Goal: Task Accomplishment & Management: Complete application form

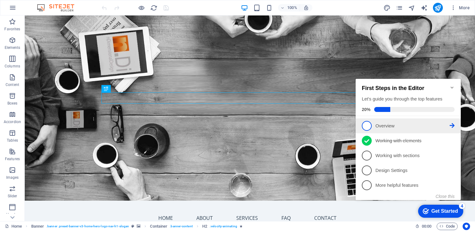
click at [368, 124] on span "1" at bounding box center [367, 126] width 10 height 10
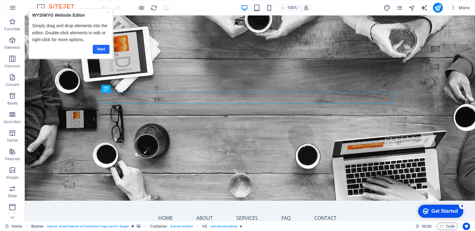
click at [101, 50] on link "Next" at bounding box center [101, 49] width 17 height 9
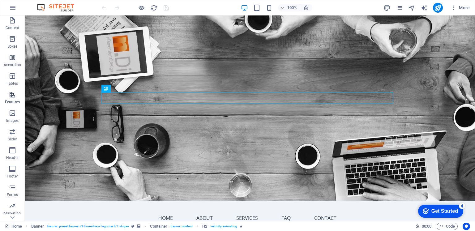
scroll to position [72, 0]
click at [14, 138] on icon "button" at bounding box center [12, 134] width 7 height 7
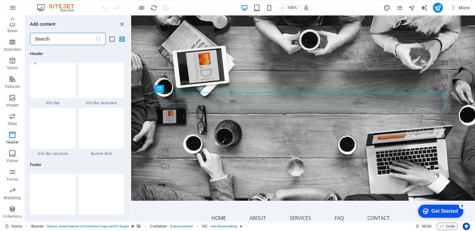
scroll to position [4016, 0]
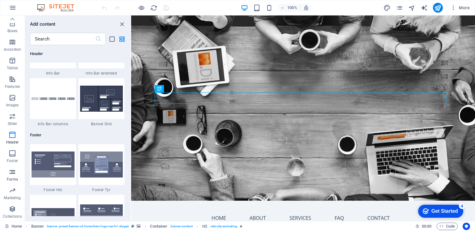
click at [9, 172] on icon "button" at bounding box center [12, 171] width 7 height 7
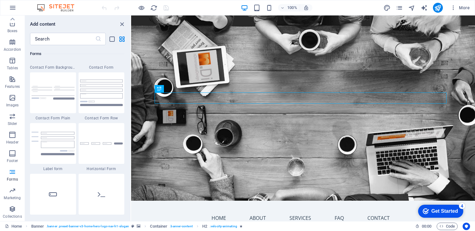
scroll to position [4560, 0]
click at [97, 145] on div at bounding box center [102, 143] width 46 height 41
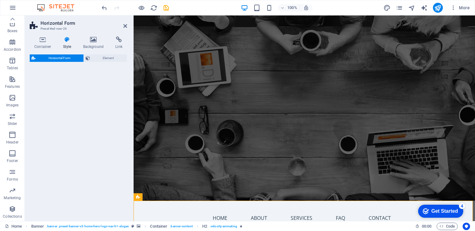
select select "rem"
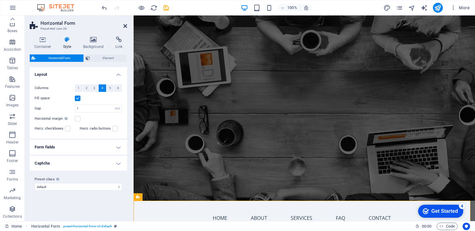
click at [124, 26] on icon at bounding box center [125, 26] width 4 height 5
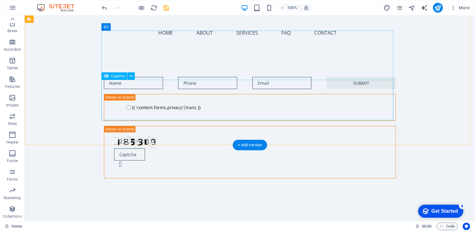
scroll to position [165, 0]
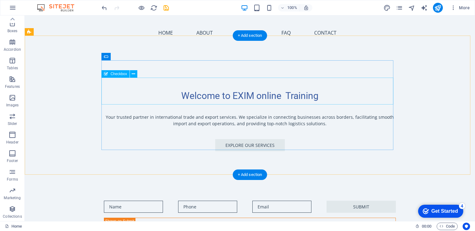
click at [207, 218] on div "{{ 'content.forms.privacy'|trans }}" at bounding box center [250, 231] width 292 height 27
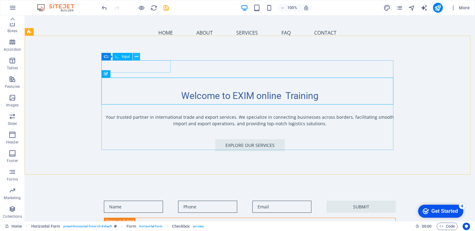
click at [136, 55] on icon at bounding box center [136, 57] width 3 height 6
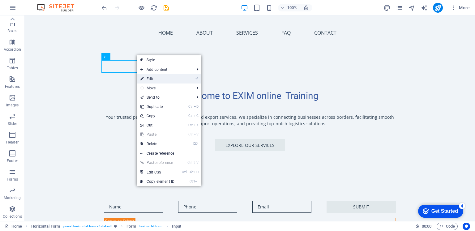
click at [147, 78] on link "⏎ Edit" at bounding box center [157, 78] width 41 height 9
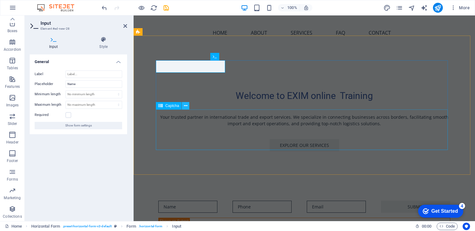
click at [187, 106] on icon at bounding box center [185, 106] width 3 height 6
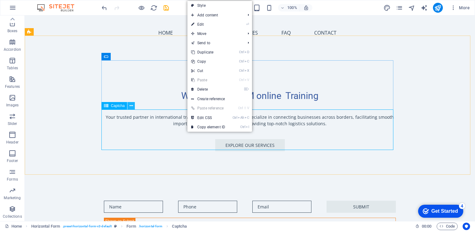
click at [131, 106] on icon at bounding box center [131, 106] width 3 height 6
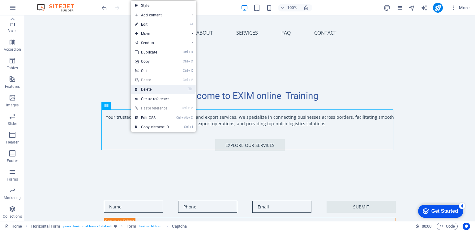
click at [145, 89] on link "⌦ Delete" at bounding box center [151, 89] width 41 height 9
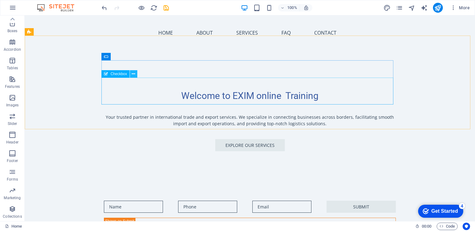
click at [132, 75] on icon at bounding box center [133, 74] width 3 height 6
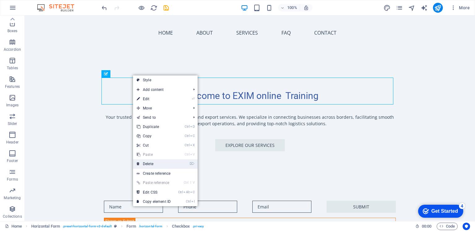
click at [165, 164] on link "⌦ Delete" at bounding box center [153, 163] width 41 height 9
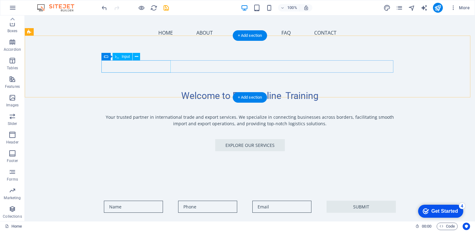
click at [146, 201] on div at bounding box center [138, 207] width 69 height 12
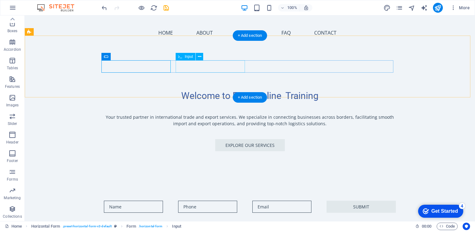
click at [197, 201] on div at bounding box center [212, 207] width 69 height 12
click at [257, 201] on div at bounding box center [287, 207] width 69 height 12
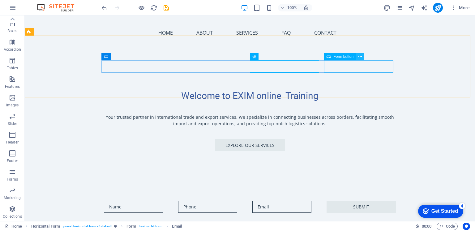
click at [361, 55] on icon at bounding box center [360, 57] width 3 height 6
click at [362, 57] on icon at bounding box center [360, 57] width 3 height 6
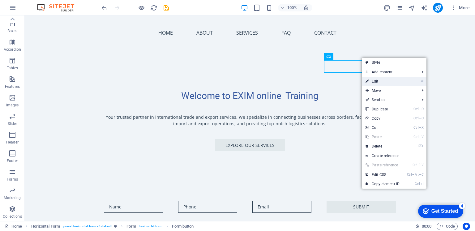
click at [371, 81] on link "⏎ Edit" at bounding box center [382, 81] width 41 height 9
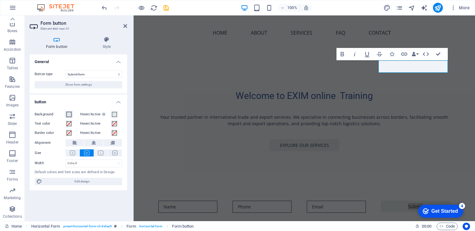
click at [71, 114] on span at bounding box center [69, 114] width 5 height 5
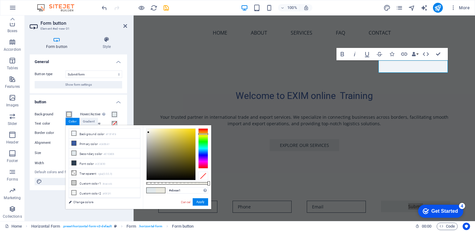
drag, startPoint x: 202, startPoint y: 150, endPoint x: 204, endPoint y: 134, distance: 16.2
click at [204, 134] on div at bounding box center [203, 134] width 10 height 2
type input "#fbd800"
drag, startPoint x: 147, startPoint y: 132, endPoint x: 196, endPoint y: 129, distance: 48.3
click at [196, 129] on div at bounding box center [195, 129] width 2 height 2
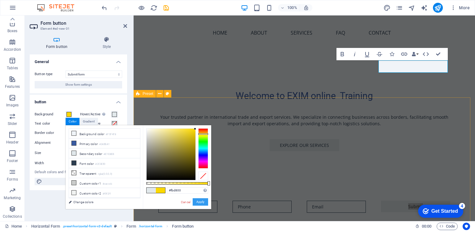
click at [206, 201] on button "Apply" at bounding box center [200, 201] width 15 height 7
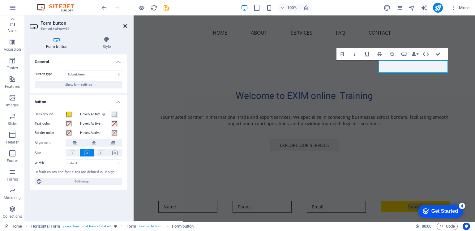
click at [127, 26] on icon at bounding box center [125, 26] width 4 height 5
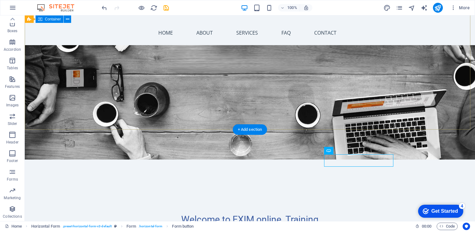
scroll to position [82, 0]
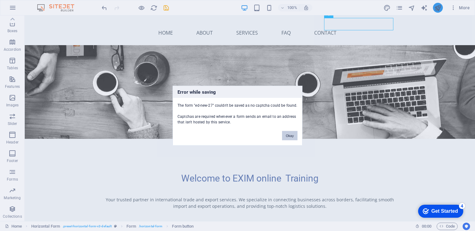
scroll to position [208, 0]
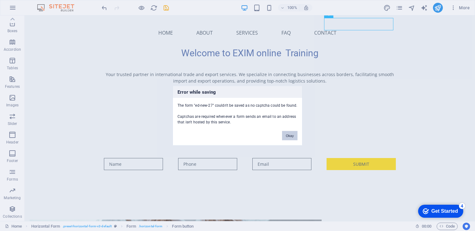
click at [288, 136] on button "Okay" at bounding box center [289, 135] width 15 height 9
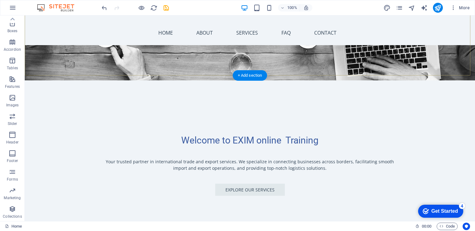
scroll to position [125, 0]
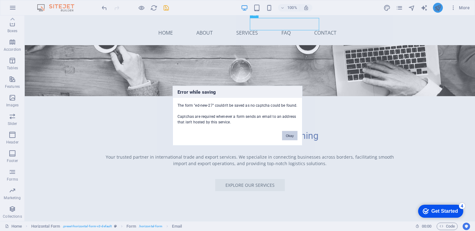
scroll to position [208, 0]
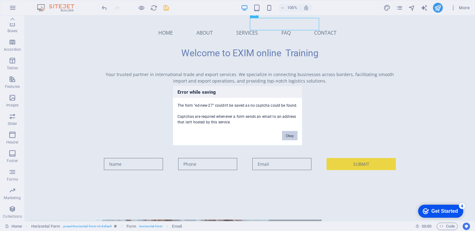
click at [287, 136] on button "Okay" at bounding box center [289, 135] width 15 height 9
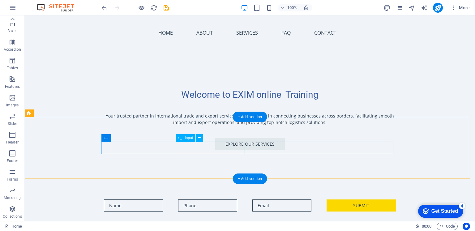
scroll to position [84, 0]
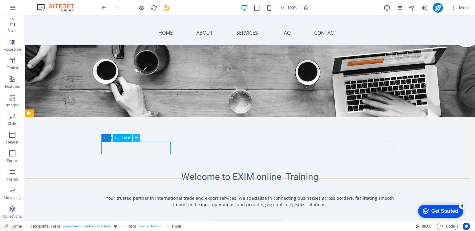
click at [136, 138] on icon at bounding box center [136, 138] width 3 height 6
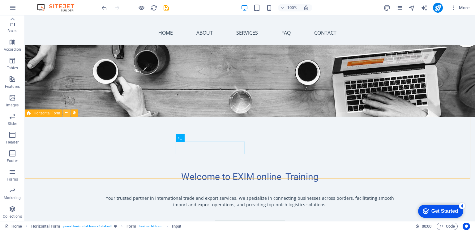
click at [66, 114] on icon at bounding box center [66, 113] width 3 height 6
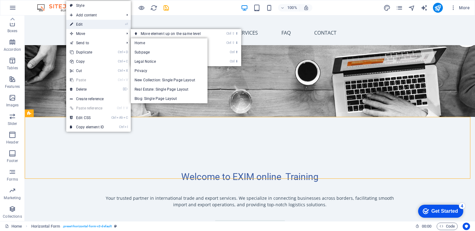
click at [90, 24] on link "⏎ Edit" at bounding box center [86, 24] width 41 height 9
select select "rem"
select select "px"
select select "rem"
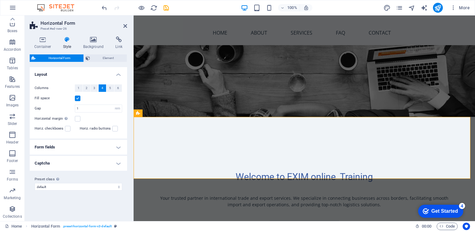
click at [117, 163] on h4 "Captcha" at bounding box center [78, 163] width 97 height 15
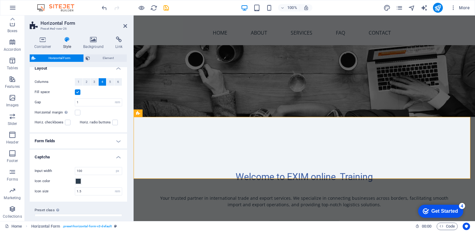
scroll to position [0, 0]
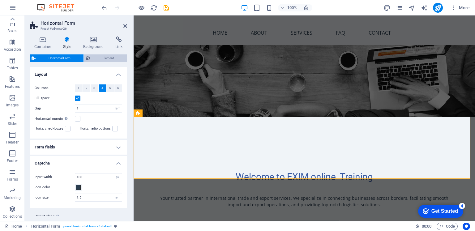
click at [104, 59] on span "Element" at bounding box center [108, 57] width 33 height 7
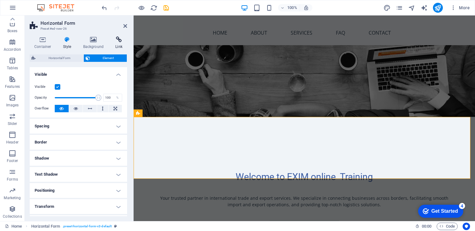
click at [124, 41] on icon at bounding box center [119, 40] width 16 height 6
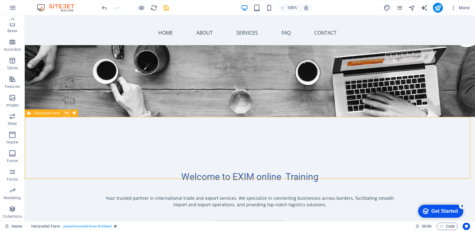
click at [66, 111] on icon at bounding box center [66, 113] width 3 height 6
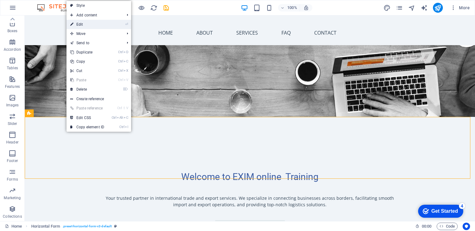
click at [97, 26] on link "⏎ Edit" at bounding box center [87, 24] width 41 height 9
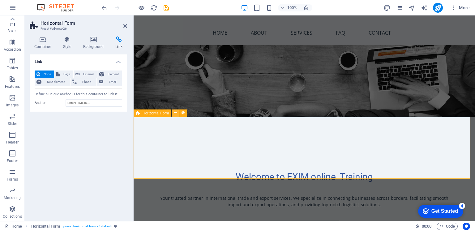
click at [177, 114] on icon at bounding box center [175, 113] width 3 height 6
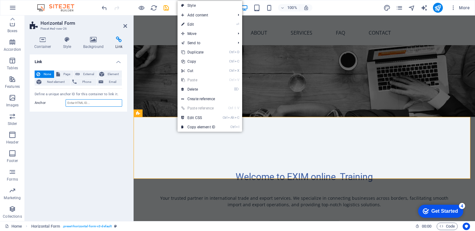
click at [106, 103] on input "Anchor" at bounding box center [94, 102] width 57 height 7
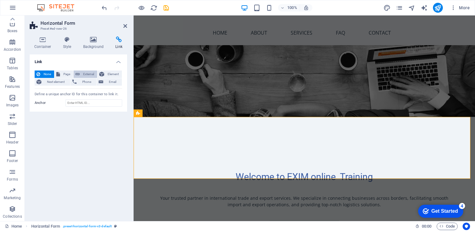
click at [88, 74] on span "External" at bounding box center [89, 74] width 14 height 7
select select "blank"
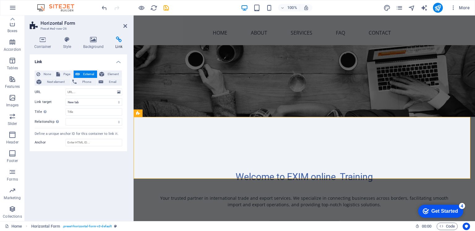
click at [90, 75] on span "External" at bounding box center [89, 74] width 14 height 7
click at [111, 83] on span "Email" at bounding box center [112, 81] width 15 height 7
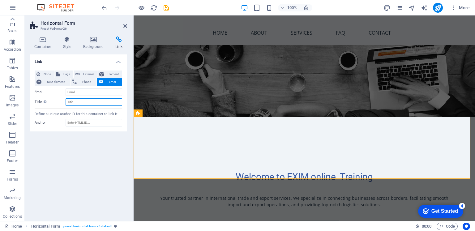
click at [110, 104] on input "Title Additional link description, should not be the same as the link text. The…" at bounding box center [94, 101] width 57 height 7
click at [98, 95] on input "Email" at bounding box center [94, 92] width 57 height 7
type input "onewagons@gmail.com"
click at [114, 137] on div "Link None Page External Element Next element Phone Email Page Home Subpage Lega…" at bounding box center [78, 135] width 97 height 162
click at [119, 63] on h4 "Link" at bounding box center [78, 59] width 97 height 11
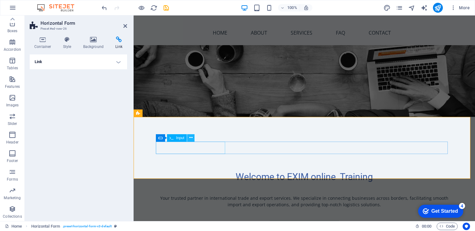
click at [191, 139] on icon at bounding box center [190, 138] width 3 height 6
click at [328, 138] on icon at bounding box center [328, 138] width 3 height 6
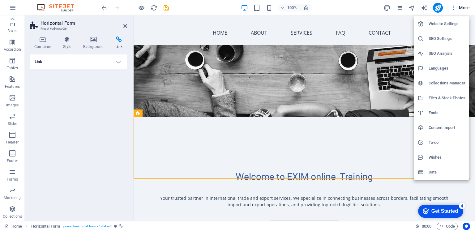
click at [444, 25] on h6 "Website Settings" at bounding box center [447, 23] width 37 height 7
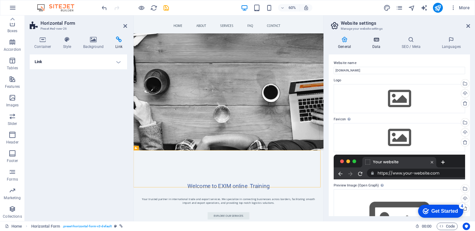
click at [373, 44] on h4 "Data" at bounding box center [377, 43] width 29 height 13
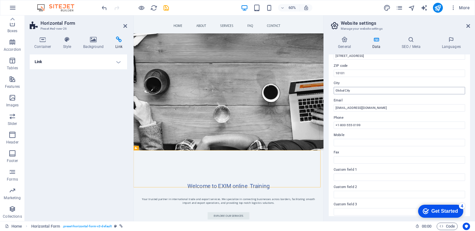
scroll to position [82, 0]
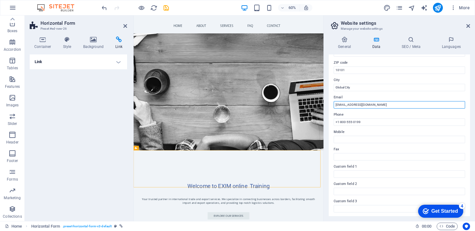
click at [340, 106] on input "[EMAIL_ADDRESS][DOMAIN_NAME]" at bounding box center [400, 104] width 132 height 7
type input "eximtraining11@gmail.com"
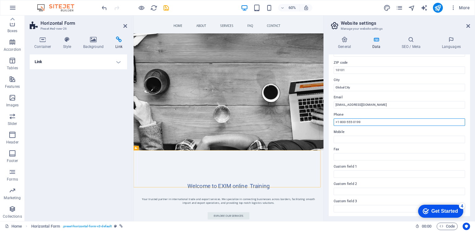
drag, startPoint x: 360, startPoint y: 120, endPoint x: 331, endPoint y: 124, distance: 28.9
click at [331, 124] on div "Contact data for this website. This can be used everywhere on the website and w…" at bounding box center [399, 135] width 141 height 162
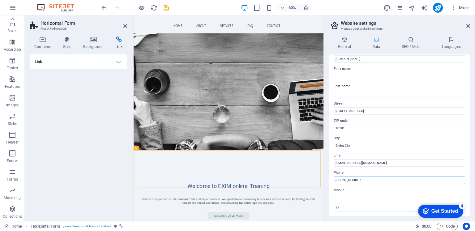
scroll to position [0, 0]
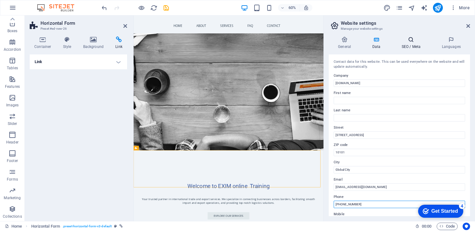
type input "+251910647080"
click at [417, 46] on h4 "SEO / Meta" at bounding box center [412, 43] width 40 height 13
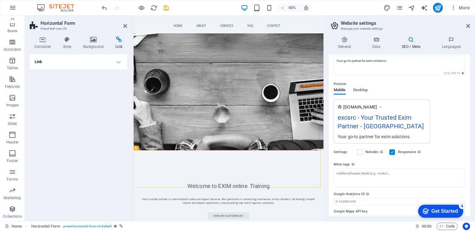
scroll to position [74, 0]
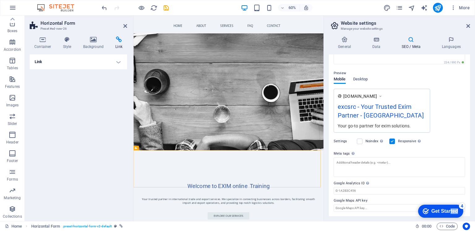
drag, startPoint x: 444, startPoint y: 213, endPoint x: 432, endPoint y: 221, distance: 14.9
click at [432, 220] on html "checkmark Get Started 4 First Steps in the Editor Let's guide you through the t…" at bounding box center [440, 211] width 53 height 19
click at [467, 27] on icon at bounding box center [469, 26] width 4 height 5
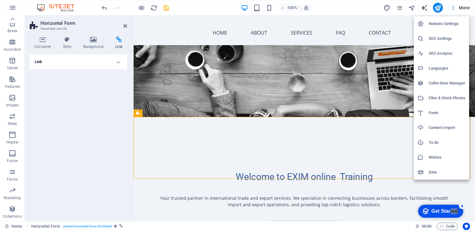
click at [448, 24] on h6 "Website Settings" at bounding box center [447, 23] width 37 height 7
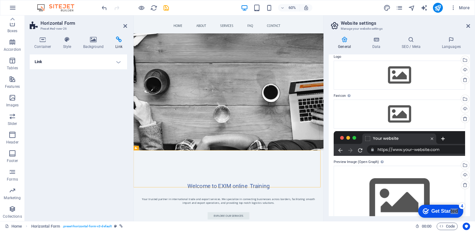
scroll to position [0, 0]
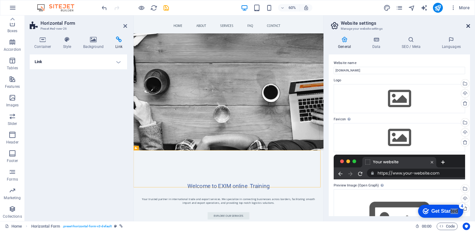
click at [470, 26] on icon at bounding box center [469, 26] width 4 height 5
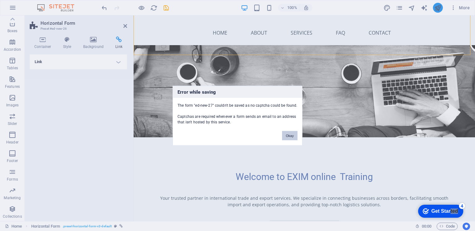
scroll to position [208, 0]
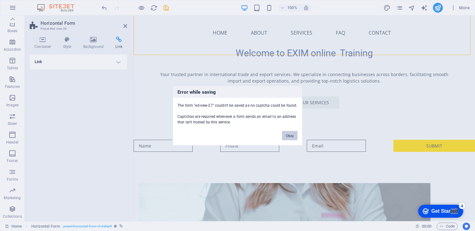
click at [290, 135] on button "Okay" at bounding box center [289, 135] width 15 height 9
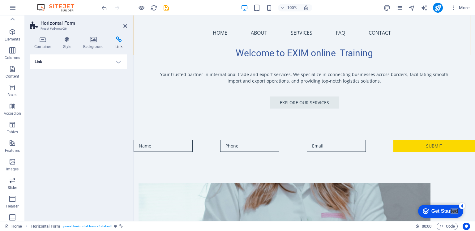
scroll to position [0, 0]
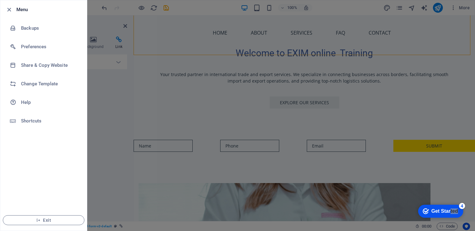
click at [109, 25] on div at bounding box center [237, 115] width 475 height 231
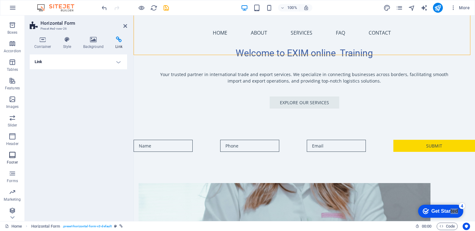
scroll to position [72, 0]
click at [434, 210] on div "Get Started" at bounding box center [445, 212] width 27 height 6
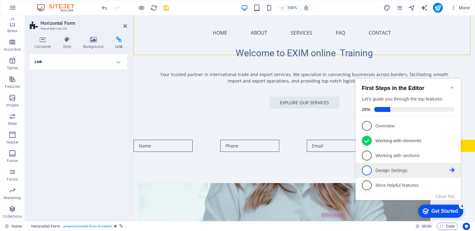
click at [392, 174] on link "4 Design Settings - incomplete" at bounding box center [408, 171] width 93 height 10
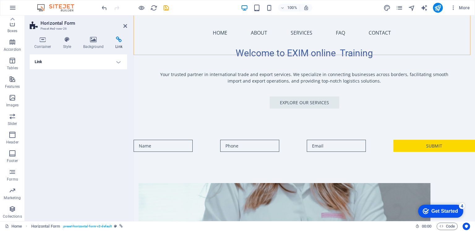
click at [448, 211] on div "Get Started" at bounding box center [445, 212] width 27 height 6
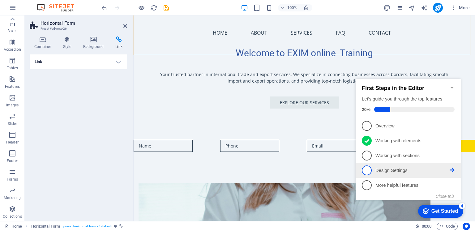
click at [364, 170] on span "4" at bounding box center [367, 171] width 10 height 10
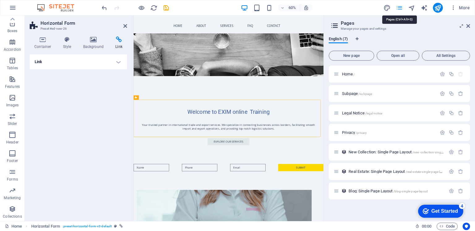
scroll to position [168, 0]
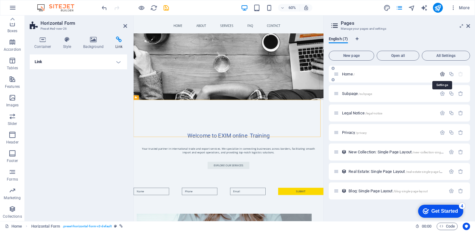
click at [443, 75] on icon "button" at bounding box center [442, 73] width 5 height 5
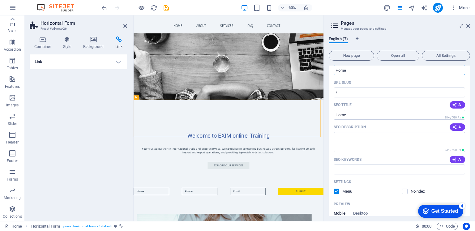
scroll to position [0, 0]
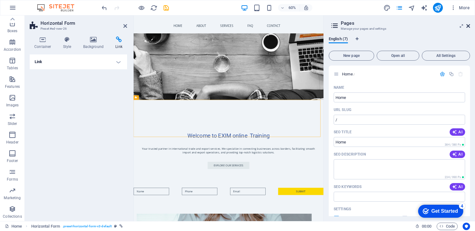
click at [467, 27] on icon at bounding box center [469, 26] width 4 height 5
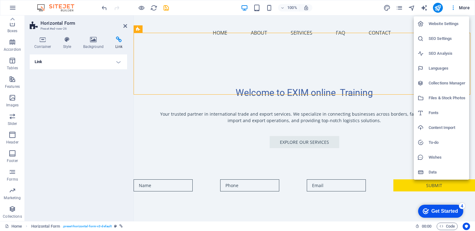
click at [159, 88] on div at bounding box center [237, 115] width 475 height 231
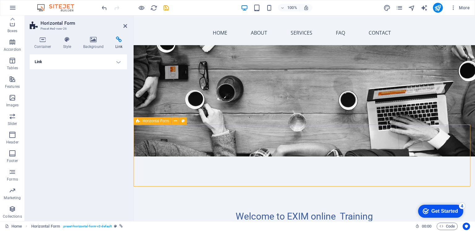
scroll to position [85, 0]
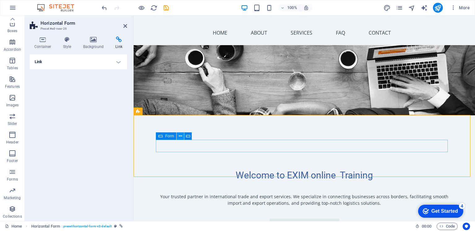
click at [181, 135] on icon at bounding box center [180, 136] width 3 height 6
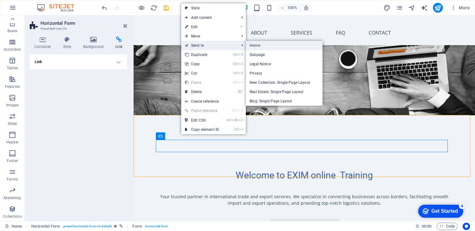
click at [255, 46] on link "Home" at bounding box center [284, 45] width 77 height 9
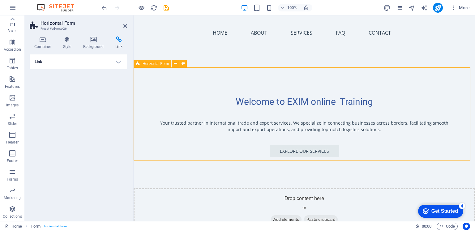
scroll to position [118, 0]
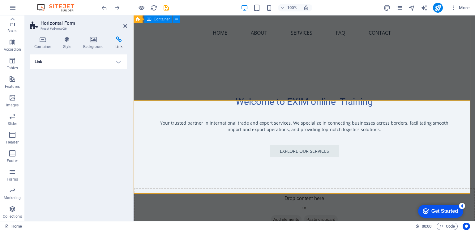
scroll to position [77, 0]
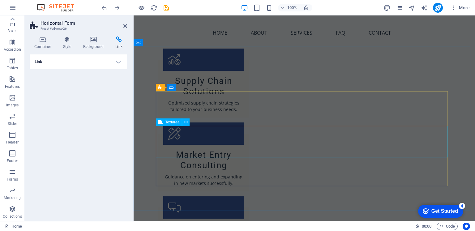
scroll to position [949, 0]
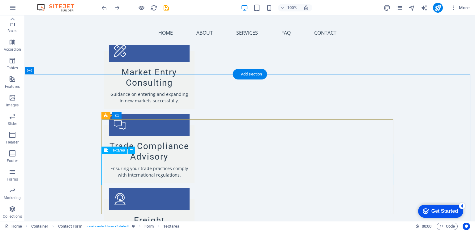
scroll to position [908, 0]
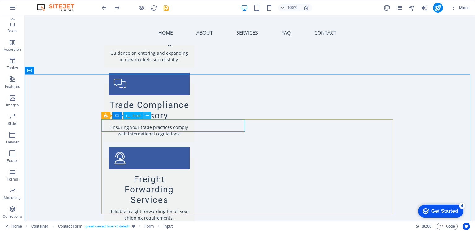
click at [149, 117] on icon at bounding box center [147, 115] width 3 height 6
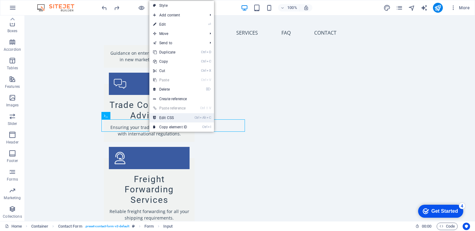
click at [164, 118] on link "Ctrl Alt C Edit CSS" at bounding box center [169, 117] width 41 height 9
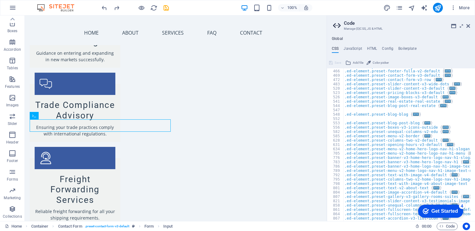
scroll to position [250, 0]
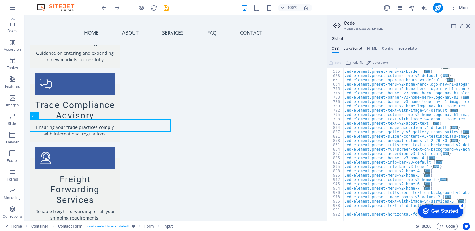
click at [352, 49] on h4 "JavaScript" at bounding box center [353, 49] width 18 height 7
type textarea "/* JS for preset "Menu V2" */"
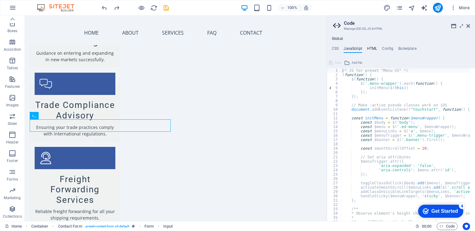
click at [375, 50] on h4 "HTML" at bounding box center [372, 49] width 10 height 7
type textarea "<a href="#main-content" class="wv-link-content button">Skip to main content</a>"
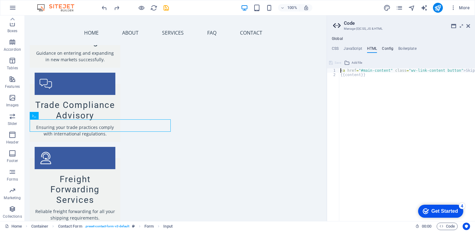
click at [391, 49] on h4 "Config" at bounding box center [387, 49] width 11 height 7
type textarea "$color-background: #F0F4F8;"
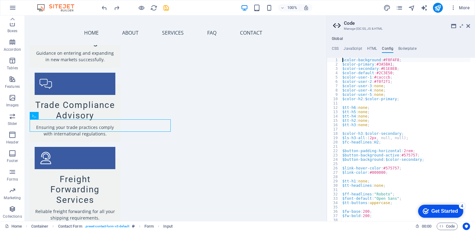
scroll to position [0, 0]
click at [406, 49] on h4 "Boilerplate" at bounding box center [408, 49] width 18 height 7
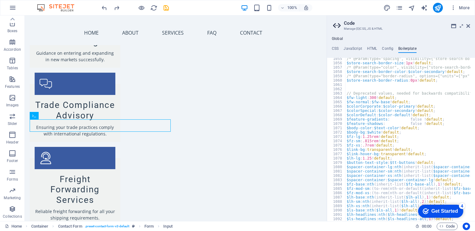
scroll to position [2592, 0]
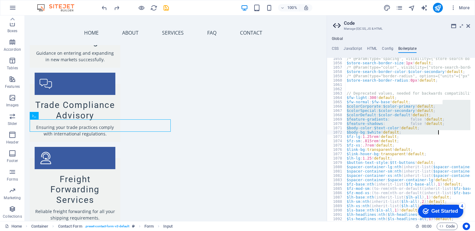
drag, startPoint x: 474, startPoint y: 101, endPoint x: 475, endPoint y: 133, distance: 32.5
click at [475, 133] on div at bounding box center [472, 137] width 6 height 159
type textarea "$fz-xs: .7rem !default;"
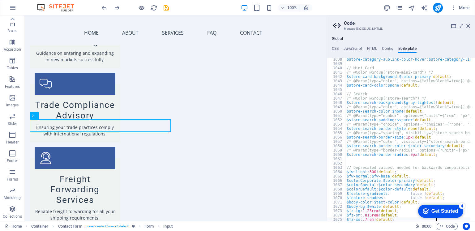
scroll to position [2539, 0]
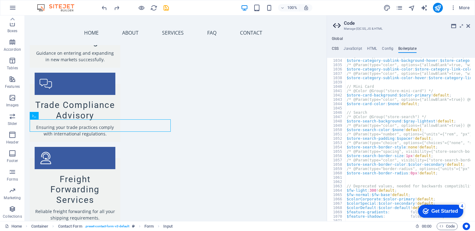
click at [333, 50] on h4 "CSS" at bounding box center [335, 49] width 7 height 7
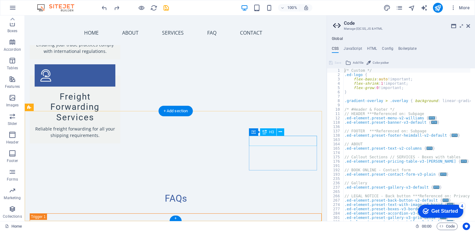
scroll to position [1036, 0]
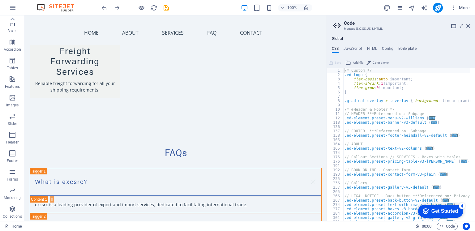
click at [388, 95] on div "/* Custom */ .ed-logo { flex-basis : auto !important; flex-shrink : 1 !importan…" at bounding box center [471, 146] width 255 height 157
click at [387, 124] on div "/* Custom */ .ed-logo { flex-basis : auto !important; flex-shrink : 1 !importan…" at bounding box center [471, 146] width 255 height 157
type textarea ".ed-element.preset-banner-v3-default {"
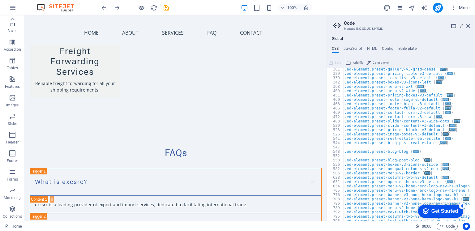
scroll to position [74, 0]
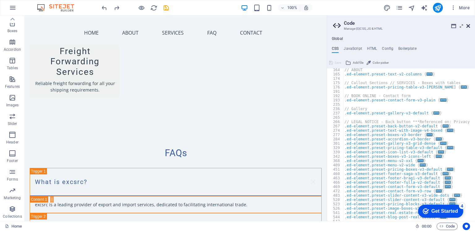
click at [469, 25] on icon at bounding box center [469, 26] width 4 height 5
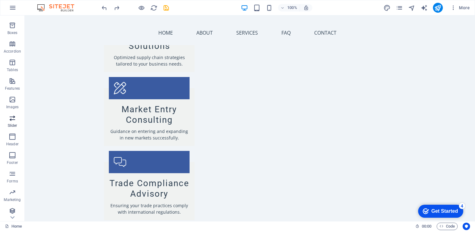
scroll to position [72, 0]
click at [14, 176] on span "Forms" at bounding box center [12, 175] width 25 height 15
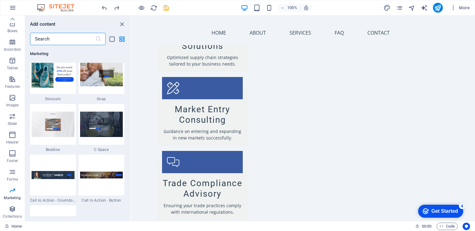
scroll to position [5436, 0]
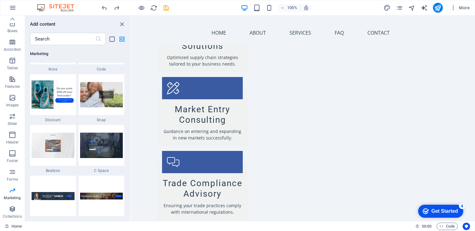
click at [124, 41] on icon "grid-view" at bounding box center [122, 39] width 7 height 7
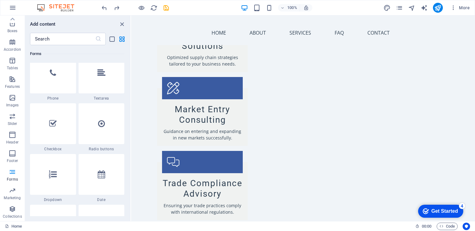
scroll to position [4776, 0]
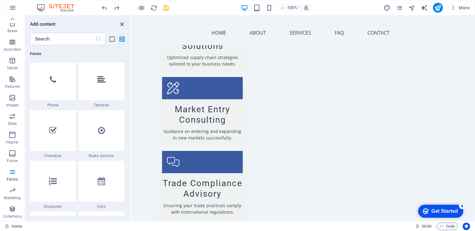
click at [123, 23] on icon "close panel" at bounding box center [122, 24] width 7 height 7
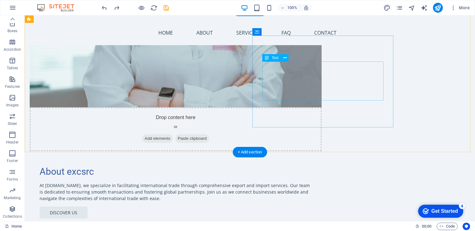
scroll to position [252, 0]
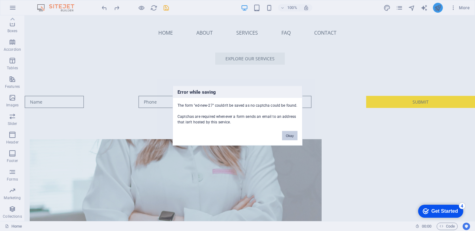
scroll to position [208, 0]
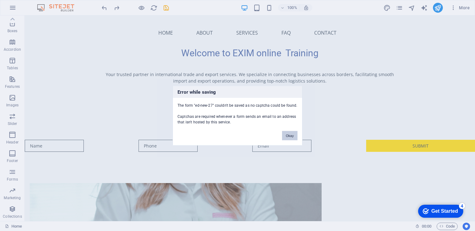
click at [287, 138] on button "Okay" at bounding box center [289, 135] width 15 height 9
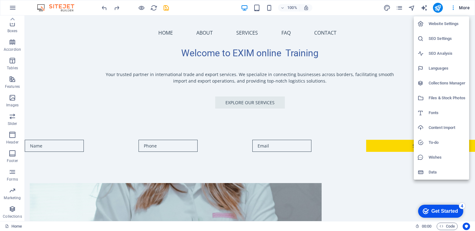
click at [438, 175] on h6 "Data" at bounding box center [447, 172] width 37 height 7
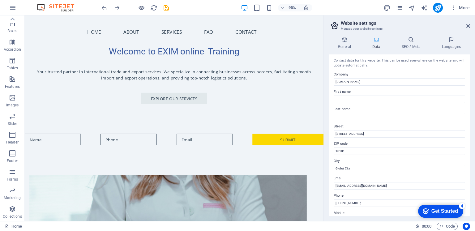
scroll to position [0, 0]
click at [468, 26] on icon at bounding box center [469, 26] width 4 height 5
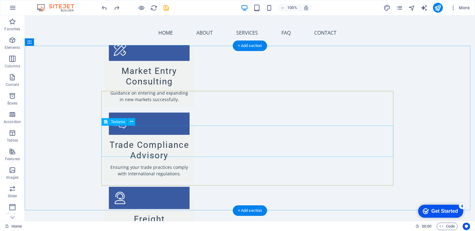
scroll to position [951, 0]
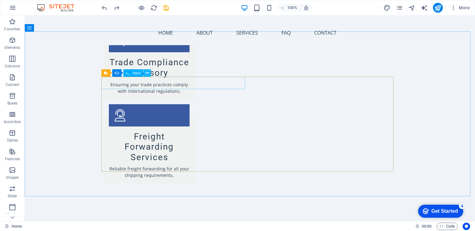
click at [147, 73] on icon at bounding box center [147, 73] width 3 height 6
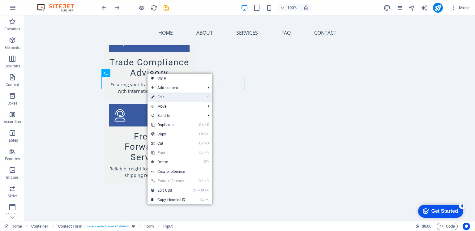
click at [163, 97] on link "⏎ Edit" at bounding box center [168, 97] width 41 height 9
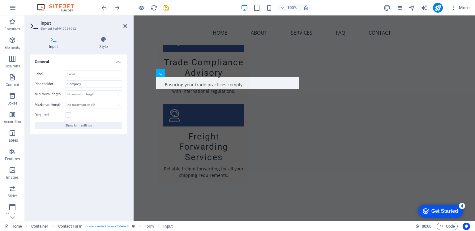
click at [123, 29] on header "Input Element #ed-910954912" at bounding box center [78, 23] width 97 height 16
click at [125, 25] on icon at bounding box center [125, 26] width 4 height 5
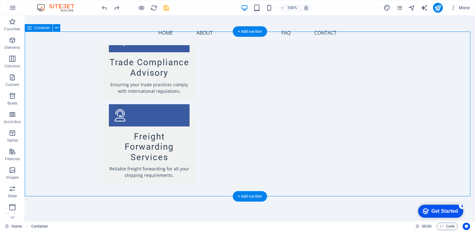
click at [55, 27] on icon at bounding box center [56, 28] width 3 height 6
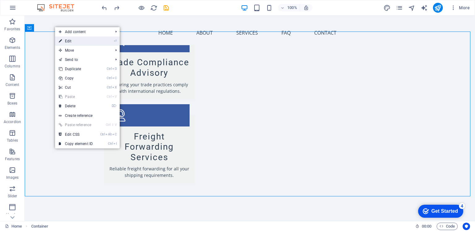
click at [76, 41] on link "⏎ Edit" at bounding box center [75, 41] width 41 height 9
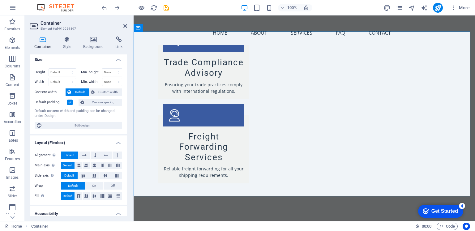
scroll to position [0, 0]
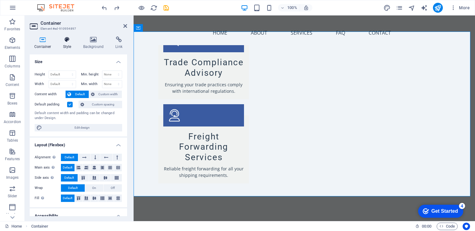
click at [69, 49] on h4 "Style" at bounding box center [68, 43] width 20 height 13
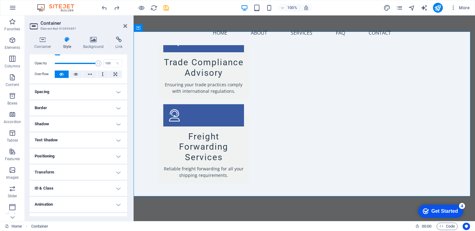
scroll to position [33, 0]
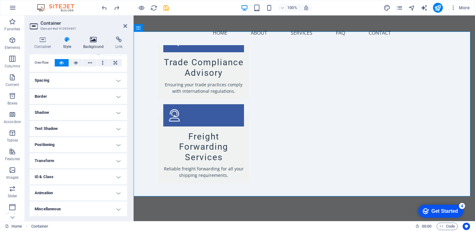
click at [97, 46] on h4 "Background" at bounding box center [95, 43] width 32 height 13
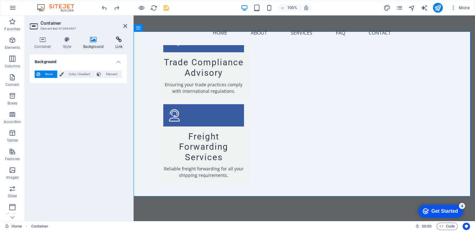
click at [119, 41] on icon at bounding box center [119, 40] width 16 height 6
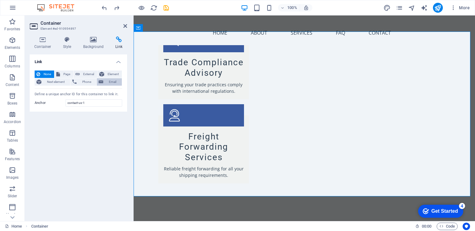
click at [109, 81] on span "Email" at bounding box center [112, 81] width 15 height 7
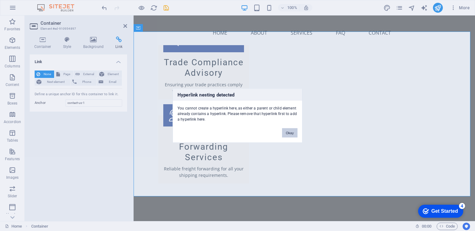
click at [290, 136] on button "Okay" at bounding box center [289, 132] width 15 height 9
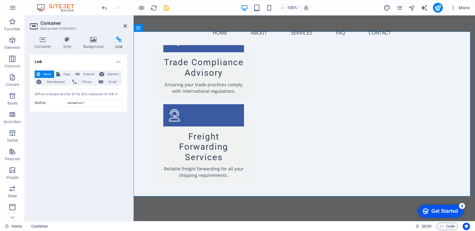
click at [71, 108] on div "None Page External Element Next element Phone Email Page Home Subpage Legal Not…" at bounding box center [78, 89] width 97 height 46
click at [340, 154] on icon at bounding box center [340, 155] width 3 height 6
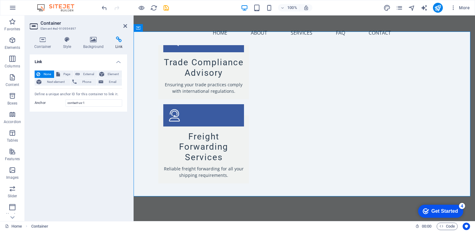
click at [65, 146] on div "Link None Page External Element Next element Phone Email Page Home Subpage Lega…" at bounding box center [78, 135] width 97 height 162
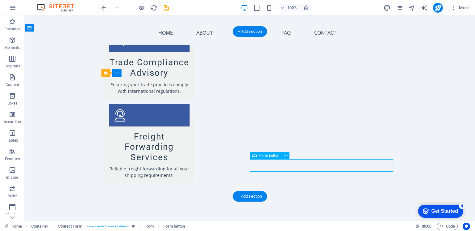
click at [270, 157] on span "Form button" at bounding box center [269, 156] width 20 height 4
click at [287, 154] on icon at bounding box center [285, 155] width 3 height 6
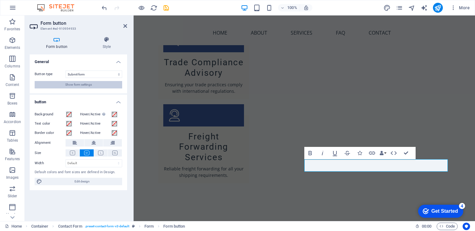
click at [78, 86] on span "Show form settings" at bounding box center [78, 84] width 27 height 7
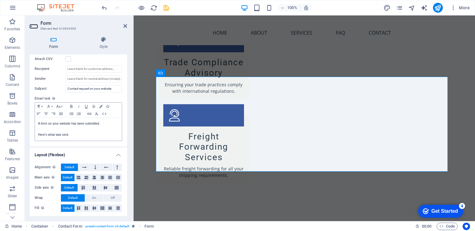
scroll to position [142, 0]
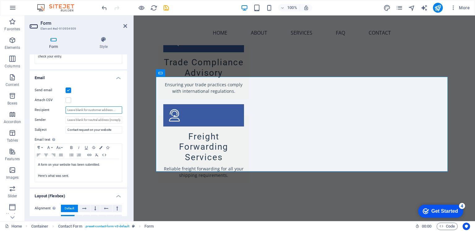
click at [82, 108] on input "Recipient" at bounding box center [94, 109] width 57 height 7
click at [97, 121] on input "Sender" at bounding box center [94, 119] width 57 height 7
type input "onewagons@gmail.com"
click at [61, 125] on div "Send email Attach CSV Recipient Sender onewagons@gmail.com Subject Contact requ…" at bounding box center [78, 135] width 97 height 106
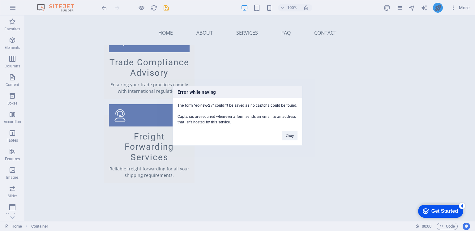
scroll to position [208, 0]
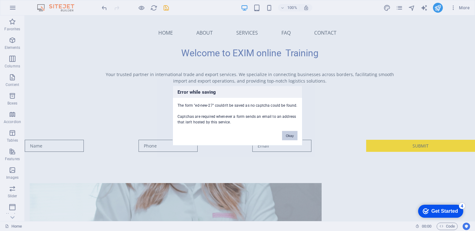
click at [293, 137] on button "Okay" at bounding box center [289, 135] width 15 height 9
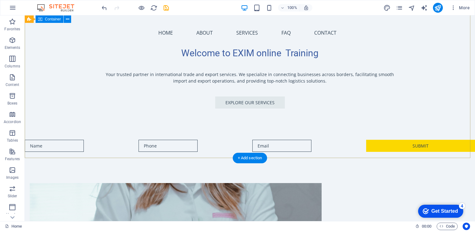
scroll to position [43, 0]
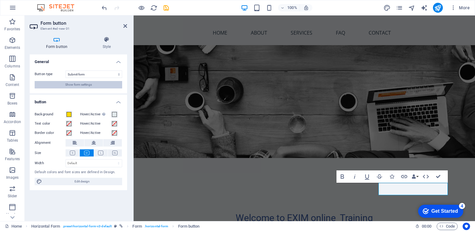
click at [94, 86] on button "Show form settings" at bounding box center [79, 84] width 88 height 7
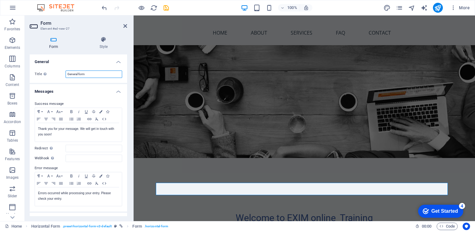
click at [93, 76] on input "General form" at bounding box center [94, 74] width 57 height 7
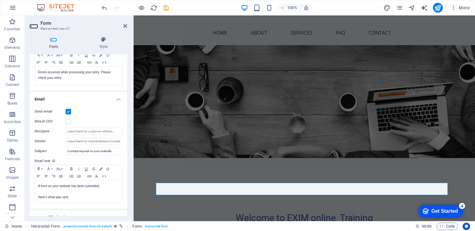
scroll to position [124, 0]
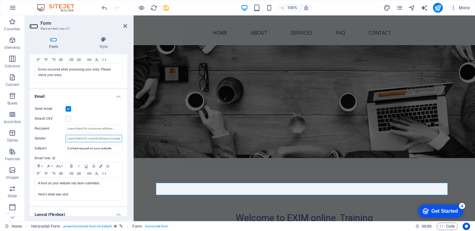
click at [84, 139] on input "Sender" at bounding box center [94, 138] width 57 height 7
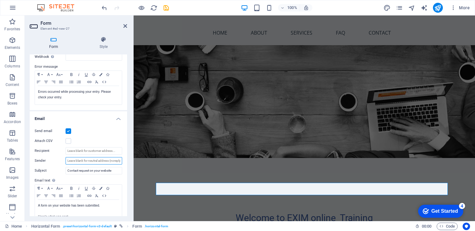
scroll to position [60, 0]
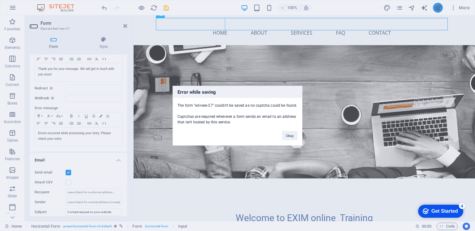
scroll to position [208, 0]
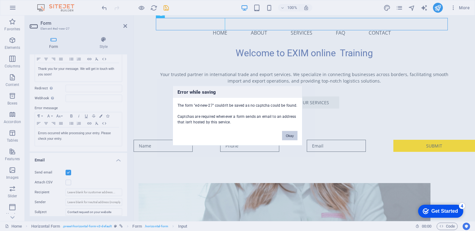
click at [294, 136] on button "Okay" at bounding box center [289, 135] width 15 height 9
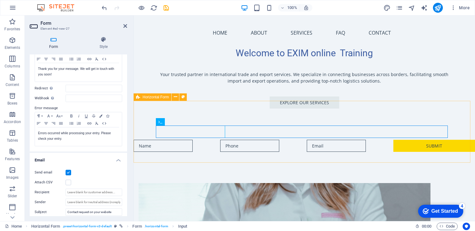
scroll to position [84, 0]
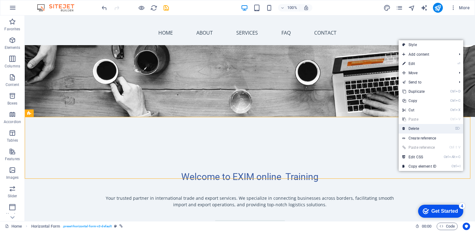
click at [422, 131] on link "⌦ Delete" at bounding box center [419, 128] width 41 height 9
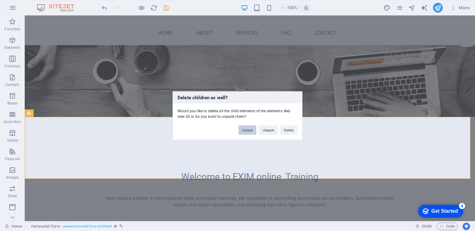
click at [246, 134] on button "Cancel" at bounding box center [248, 129] width 18 height 9
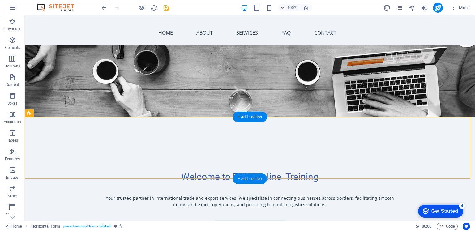
click at [247, 180] on div "+ Add section" at bounding box center [250, 179] width 34 height 11
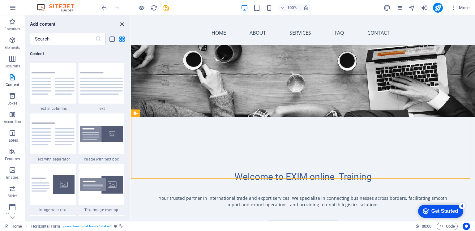
click at [121, 24] on icon "close panel" at bounding box center [122, 24] width 7 height 7
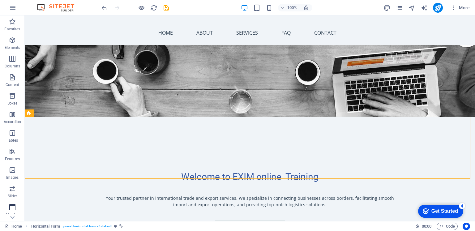
scroll to position [41, 0]
click at [11, 186] on icon "button" at bounding box center [12, 184] width 7 height 7
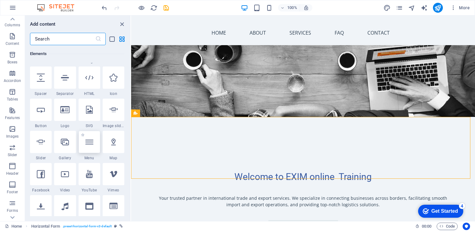
scroll to position [0, 0]
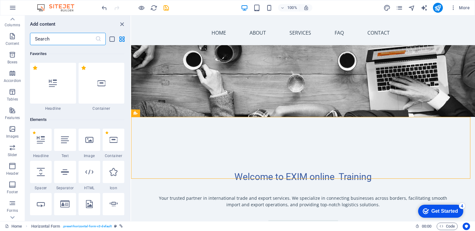
click at [60, 41] on input "text" at bounding box center [62, 39] width 65 height 12
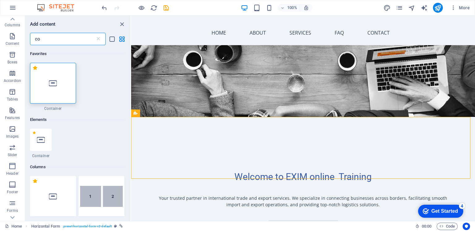
type input "c"
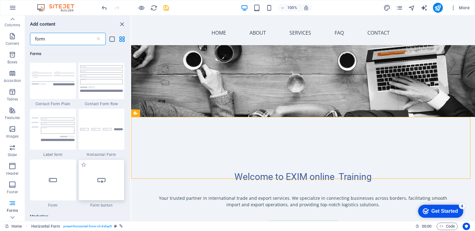
scroll to position [330, 0]
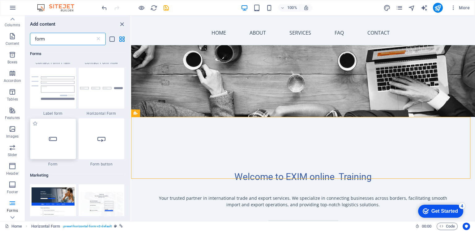
type input "form"
click at [50, 148] on div at bounding box center [53, 139] width 46 height 41
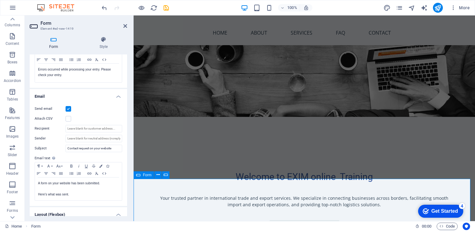
scroll to position [125, 0]
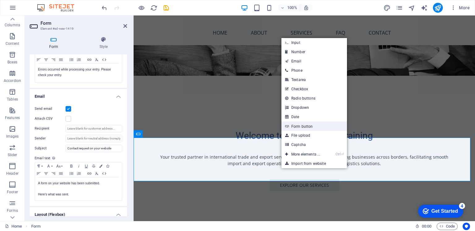
click at [300, 127] on link "Form button" at bounding box center [315, 126] width 66 height 9
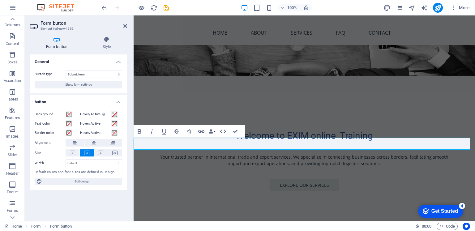
click at [69, 114] on span at bounding box center [69, 114] width 5 height 5
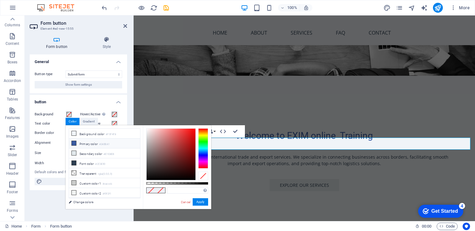
click at [76, 143] on icon at bounding box center [74, 143] width 4 height 4
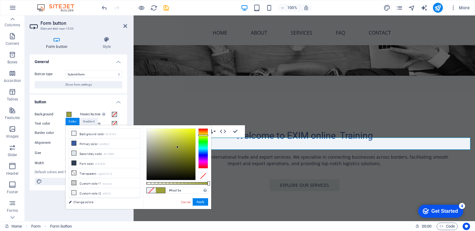
drag, startPoint x: 203, startPoint y: 141, endPoint x: 203, endPoint y: 135, distance: 6.2
click at [203, 135] on div at bounding box center [203, 148] width 10 height 40
click at [203, 134] on div at bounding box center [203, 135] width 10 height 2
type input "#f5de00"
drag, startPoint x: 177, startPoint y: 146, endPoint x: 200, endPoint y: 130, distance: 27.3
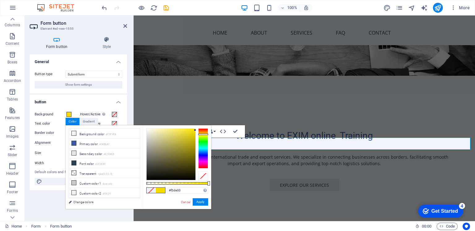
click at [200, 130] on div at bounding box center [177, 154] width 62 height 52
click at [199, 200] on button "Apply" at bounding box center [200, 201] width 15 height 7
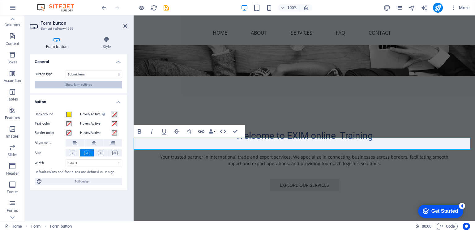
click at [89, 86] on span "Show form settings" at bounding box center [78, 84] width 27 height 7
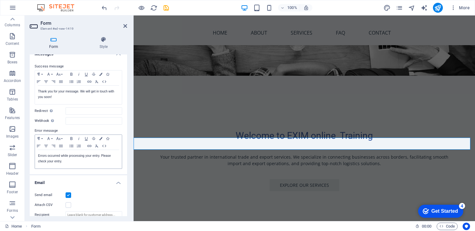
scroll to position [41, 0]
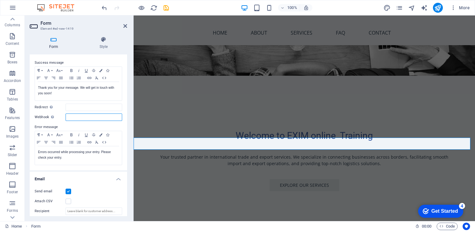
click at [73, 118] on input "Webhook A webhook is a push notification from this form to another server. Ever…" at bounding box center [94, 117] width 57 height 7
click at [62, 114] on label "Webhook A webhook is a push notification from this form to another server. Ever…" at bounding box center [50, 117] width 31 height 7
click at [66, 114] on input "Webhook A webhook is a push notification from this form to another server. Ever…" at bounding box center [94, 117] width 57 height 7
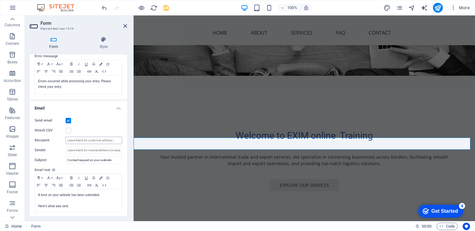
scroll to position [124, 0]
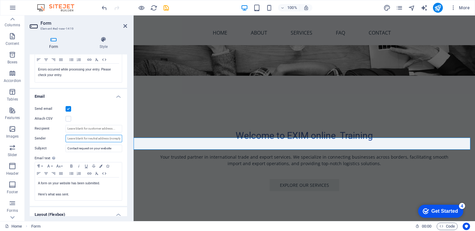
click at [83, 138] on input "Sender" at bounding box center [94, 138] width 57 height 7
click at [84, 130] on input "Recipient" at bounding box center [94, 128] width 57 height 7
click at [84, 139] on input "Sender" at bounding box center [94, 138] width 57 height 7
click at [102, 130] on input "Recipient" at bounding box center [94, 128] width 57 height 7
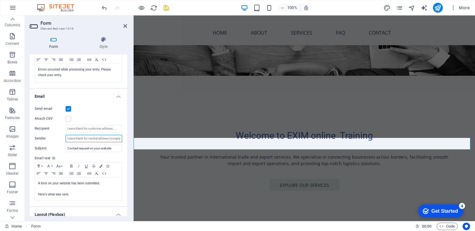
click at [94, 141] on input "Sender" at bounding box center [94, 138] width 57 height 7
click at [111, 137] on input "Sender" at bounding box center [94, 138] width 57 height 7
click at [96, 137] on input "Sender" at bounding box center [94, 138] width 57 height 7
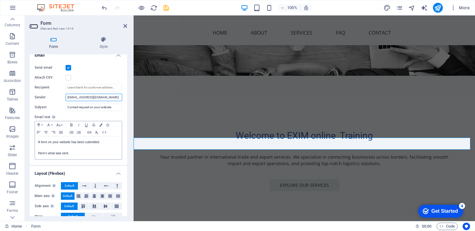
scroll to position [184, 0]
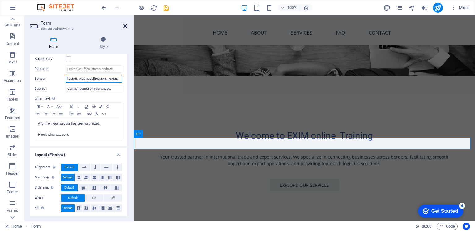
type input "onewagons@gmail.com"
click at [125, 25] on icon at bounding box center [125, 26] width 4 height 5
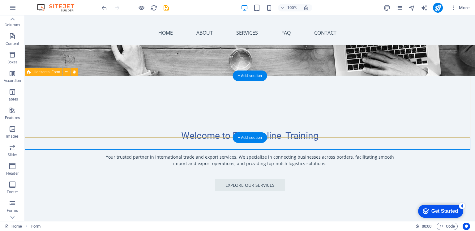
click at [300, 216] on div "Submit" at bounding box center [250, 228] width 451 height 25
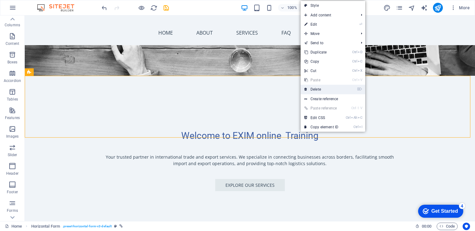
click at [313, 89] on link "⌦ Delete" at bounding box center [321, 89] width 41 height 9
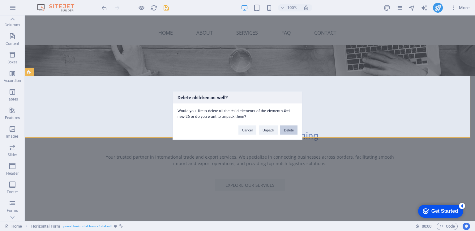
click at [290, 133] on button "Delete" at bounding box center [288, 129] width 17 height 9
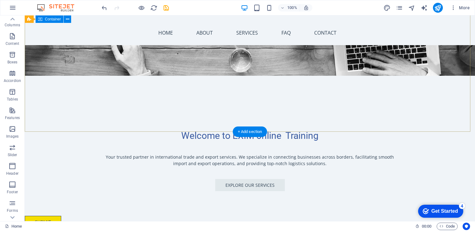
scroll to position [42, 0]
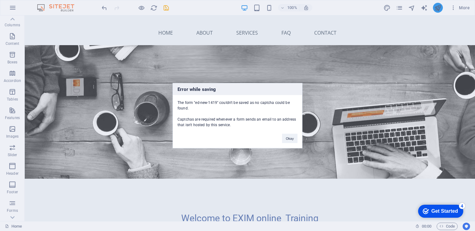
scroll to position [185, 0]
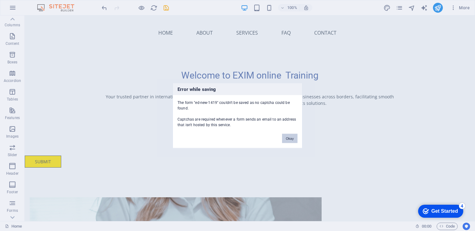
drag, startPoint x: 289, startPoint y: 139, endPoint x: 265, endPoint y: 123, distance: 28.7
click at [290, 139] on button "Okay" at bounding box center [289, 138] width 15 height 9
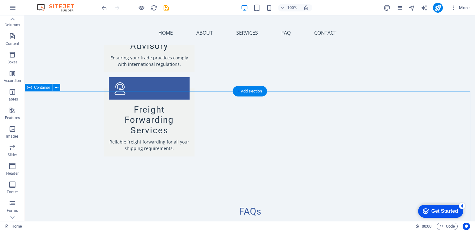
scroll to position [846, 0]
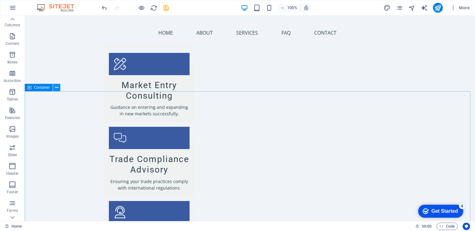
click at [58, 87] on icon at bounding box center [56, 87] width 3 height 6
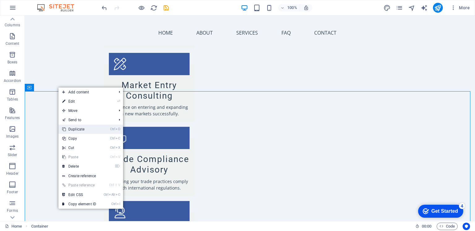
click at [88, 130] on link "Ctrl D Duplicate" at bounding box center [78, 129] width 41 height 9
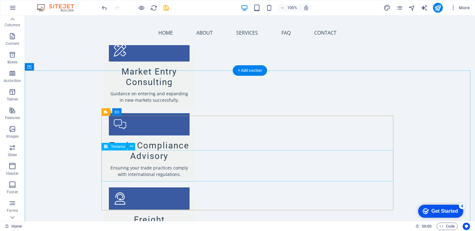
scroll to position [901, 0]
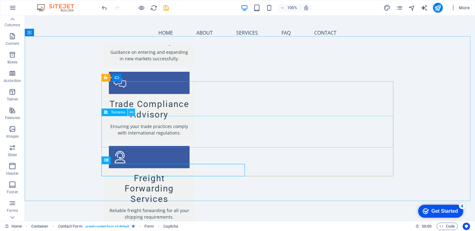
click at [132, 115] on icon at bounding box center [131, 112] width 3 height 6
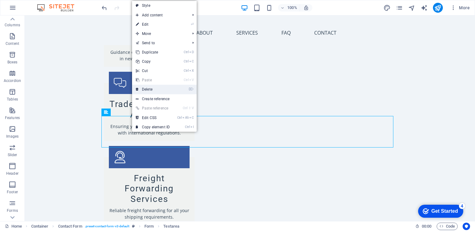
click at [146, 92] on link "⌦ Delete" at bounding box center [152, 89] width 41 height 9
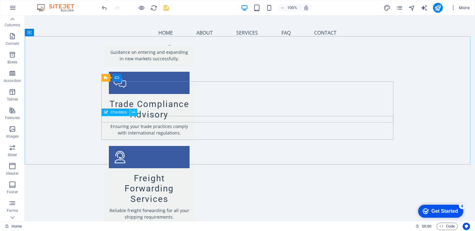
click at [134, 114] on icon at bounding box center [133, 112] width 3 height 6
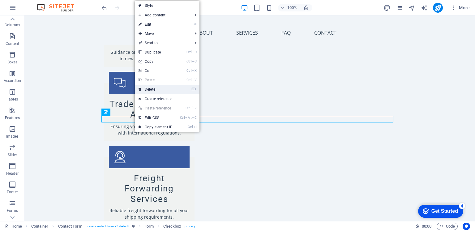
click at [146, 90] on link "⌦ Delete" at bounding box center [155, 89] width 41 height 9
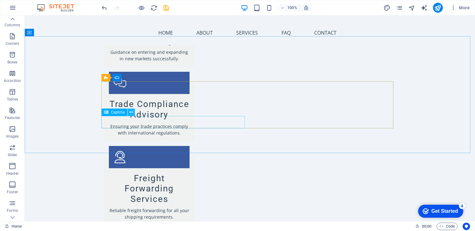
click at [130, 112] on icon at bounding box center [131, 112] width 3 height 6
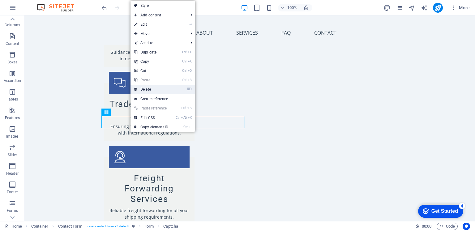
click at [140, 91] on link "⌦ Delete" at bounding box center [151, 89] width 41 height 9
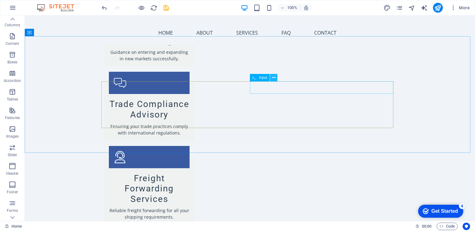
click at [273, 76] on icon at bounding box center [273, 78] width 3 height 6
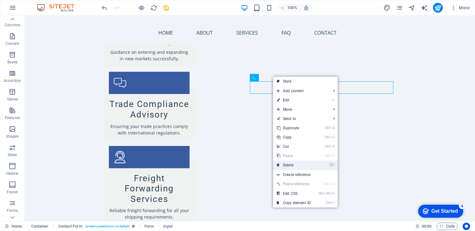
click at [293, 165] on link "⌦ Delete" at bounding box center [293, 165] width 41 height 9
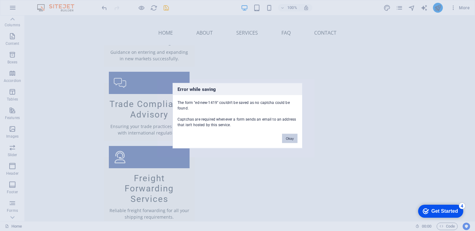
scroll to position [185, 0]
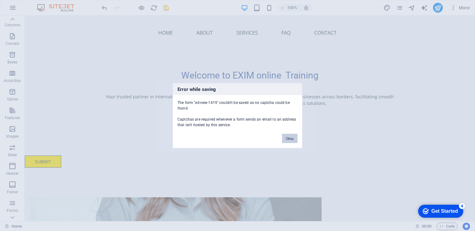
click at [288, 140] on button "Okay" at bounding box center [289, 138] width 15 height 9
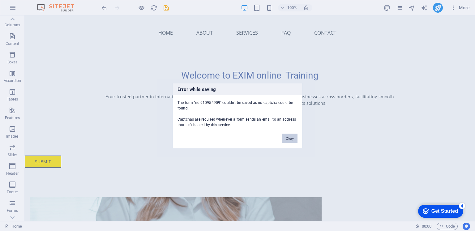
click at [289, 139] on button "Okay" at bounding box center [289, 138] width 15 height 9
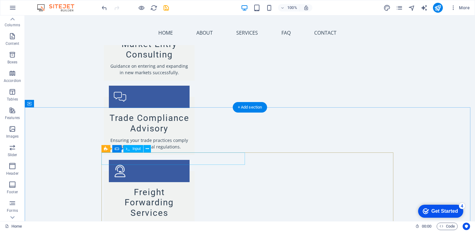
scroll to position [1011, 0]
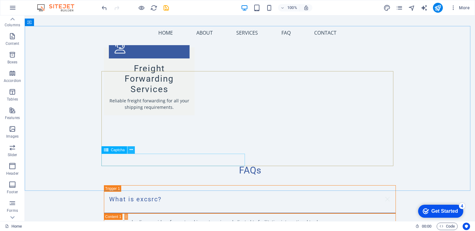
click at [132, 149] on icon at bounding box center [131, 150] width 3 height 6
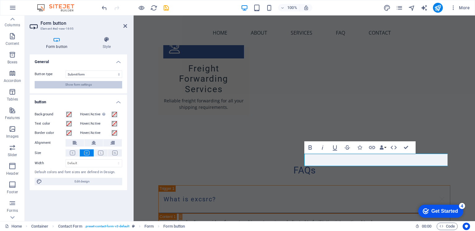
click at [80, 87] on span "Show form settings" at bounding box center [78, 84] width 27 height 7
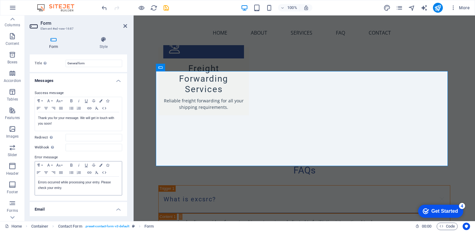
scroll to position [0, 0]
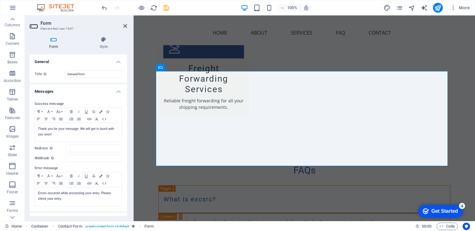
click at [54, 49] on h4 "Form" at bounding box center [55, 43] width 50 height 13
click at [105, 47] on h4 "Style" at bounding box center [103, 43] width 47 height 13
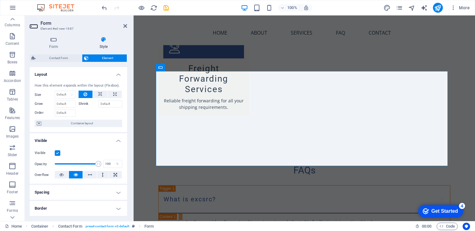
click at [107, 59] on span "Element" at bounding box center [107, 57] width 35 height 7
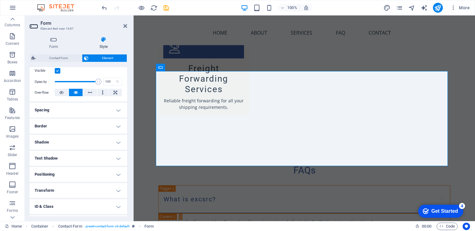
scroll to position [112, 0]
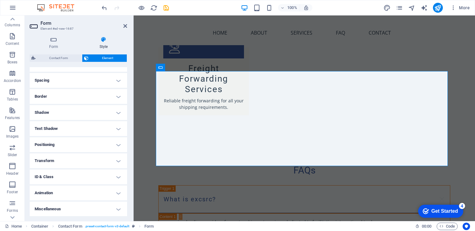
click at [118, 176] on h4 "ID & Class" at bounding box center [78, 177] width 97 height 15
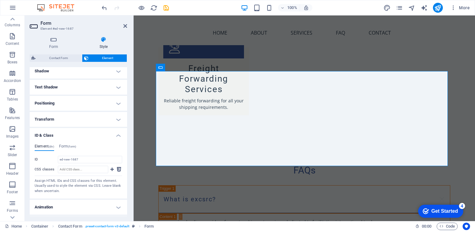
scroll to position [168, 0]
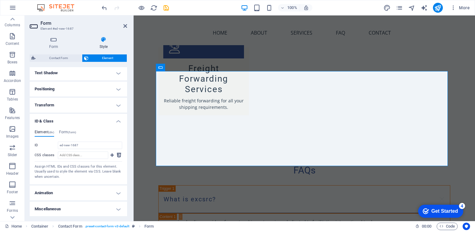
click at [116, 208] on h4 "Miscellaneous" at bounding box center [78, 209] width 97 height 15
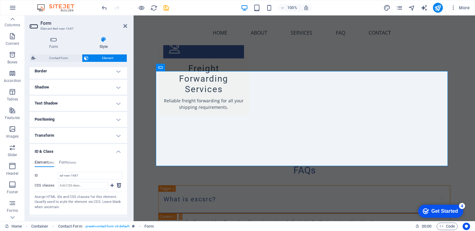
scroll to position [123, 0]
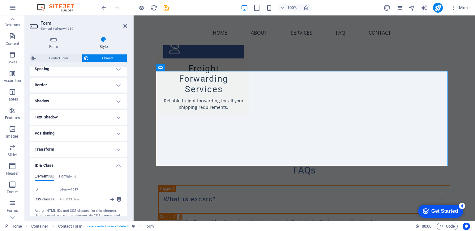
click at [119, 134] on h4 "Positioning" at bounding box center [78, 133] width 97 height 15
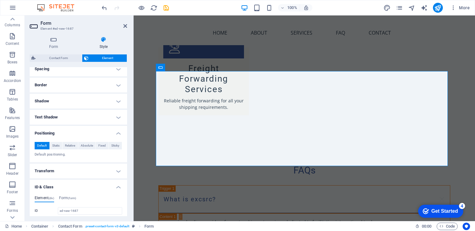
click at [119, 115] on h4 "Text Shadow" at bounding box center [78, 117] width 97 height 15
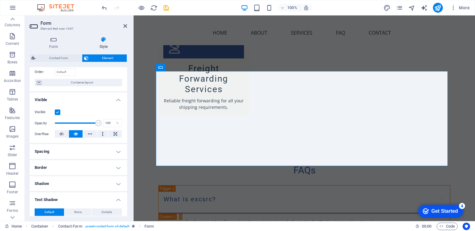
scroll to position [41, 0]
click at [53, 42] on icon at bounding box center [54, 40] width 48 height 6
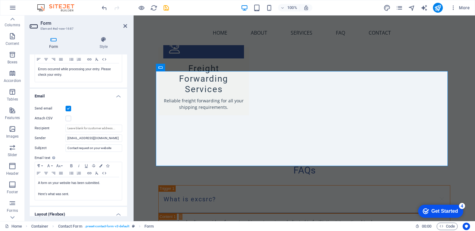
scroll to position [124, 0]
click at [69, 110] on label at bounding box center [69, 109] width 6 height 6
click at [0, 0] on input "Send email" at bounding box center [0, 0] width 0 height 0
click at [71, 120] on label at bounding box center [69, 119] width 6 height 6
click at [0, 0] on input "Attach CSV" at bounding box center [0, 0] width 0 height 0
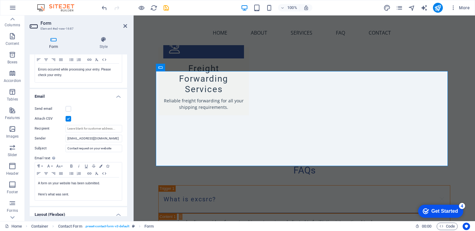
click at [69, 120] on label at bounding box center [69, 119] width 6 height 6
click at [0, 0] on input "Attach CSV" at bounding box center [0, 0] width 0 height 0
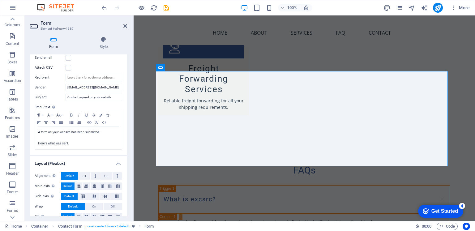
scroll to position [184, 0]
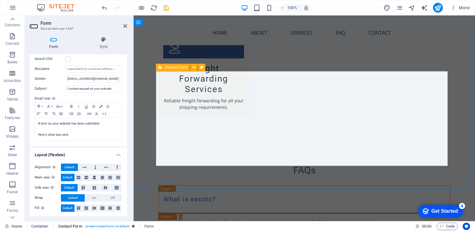
click at [120, 227] on span ". preset-contact-form-v3-default" at bounding box center [107, 226] width 45 height 7
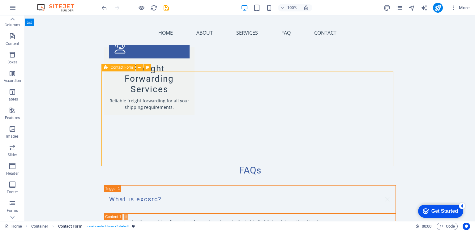
click at [121, 227] on span ". preset-contact-form-v3-default" at bounding box center [107, 226] width 45 height 7
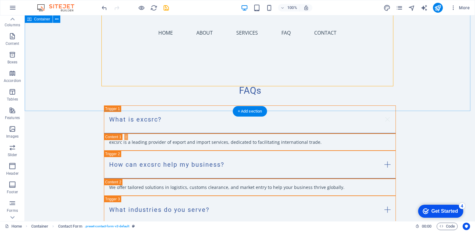
scroll to position [1049, 0]
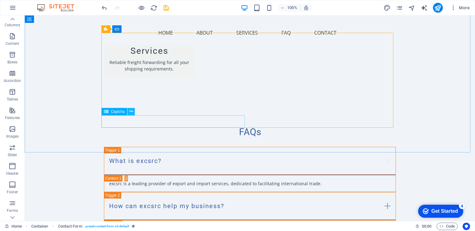
click at [130, 111] on icon at bounding box center [131, 111] width 3 height 6
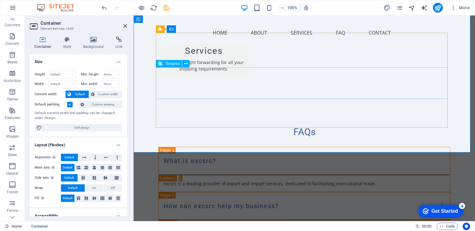
scroll to position [1008, 0]
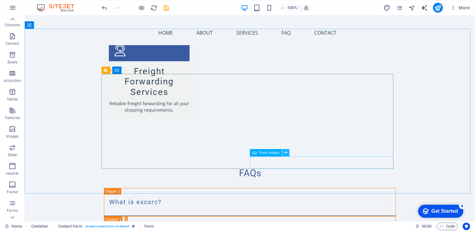
click at [287, 152] on icon at bounding box center [285, 152] width 3 height 6
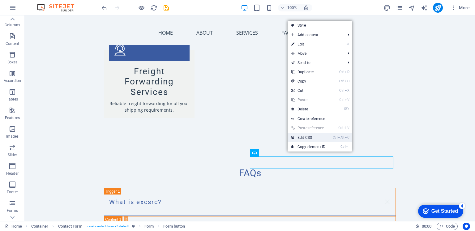
click at [307, 136] on link "Ctrl Alt C Edit CSS" at bounding box center [308, 137] width 41 height 9
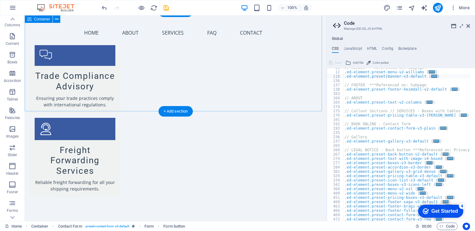
scroll to position [925, 0]
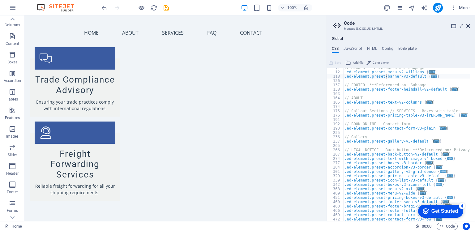
click at [469, 24] on icon at bounding box center [469, 26] width 4 height 5
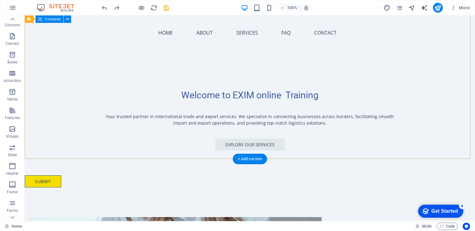
scroll to position [42, 0]
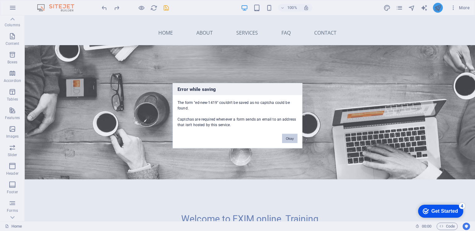
scroll to position [185, 0]
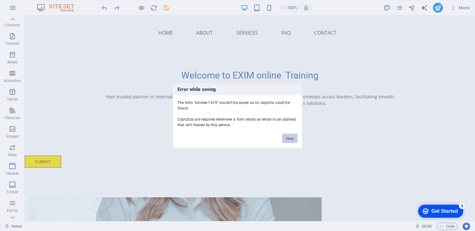
click at [287, 140] on button "Okay" at bounding box center [289, 138] width 15 height 9
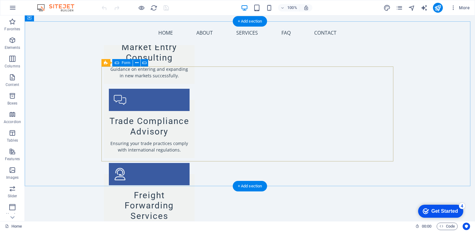
scroll to position [908, 0]
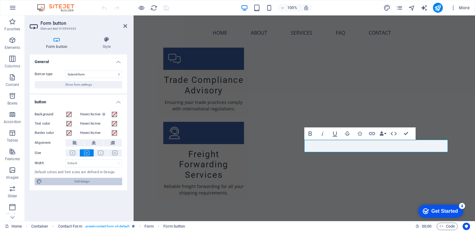
drag, startPoint x: 73, startPoint y: 182, endPoint x: 307, endPoint y: 227, distance: 238.3
click at [73, 182] on span "Edit design" at bounding box center [82, 181] width 76 height 7
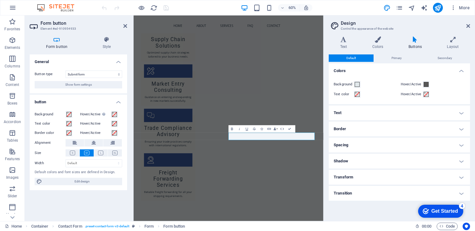
scroll to position [960, 0]
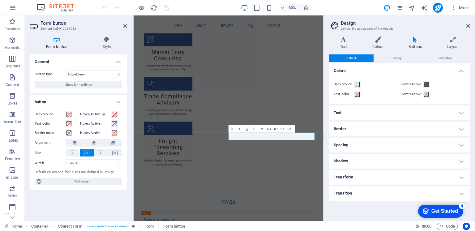
click at [420, 47] on h4 "Buttons" at bounding box center [416, 43] width 38 height 13
click at [417, 43] on h4 "Buttons" at bounding box center [416, 43] width 38 height 13
click at [397, 57] on span "Primary" at bounding box center [397, 57] width 10 height 7
click at [416, 45] on h4 "Buttons" at bounding box center [416, 43] width 38 height 13
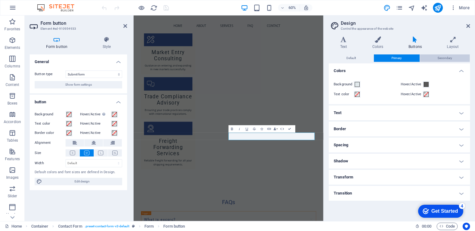
click at [440, 60] on span "Secondary" at bounding box center [445, 57] width 15 height 7
click at [410, 56] on button "Primary" at bounding box center [396, 57] width 45 height 7
click at [469, 25] on icon at bounding box center [469, 26] width 4 height 5
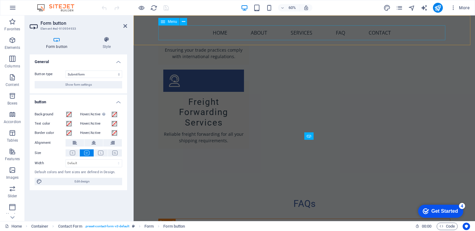
scroll to position [908, 0]
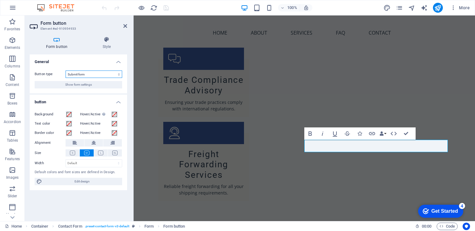
click at [94, 73] on select "Submit form Reset form No action" at bounding box center [94, 74] width 57 height 7
click at [66, 71] on select "Submit form Reset form No action" at bounding box center [94, 74] width 57 height 7
click at [94, 76] on select "Submit form Reset form No action" at bounding box center [94, 74] width 57 height 7
click at [66, 71] on select "Submit form Reset form No action" at bounding box center [94, 74] width 57 height 7
click at [93, 75] on select "Submit form Reset form No action" at bounding box center [94, 74] width 57 height 7
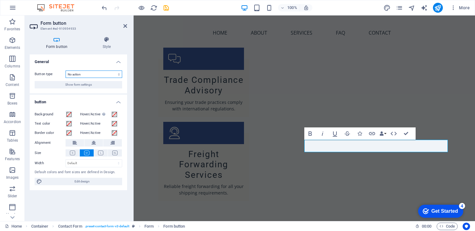
select select "submit"
click at [66, 71] on select "Submit form Reset form No action" at bounding box center [94, 74] width 57 height 7
click at [95, 75] on select "Submit form Reset form No action" at bounding box center [94, 74] width 57 height 7
click at [66, 71] on select "Submit form Reset form No action" at bounding box center [94, 74] width 57 height 7
click at [93, 86] on button "Show form settings" at bounding box center [79, 84] width 88 height 7
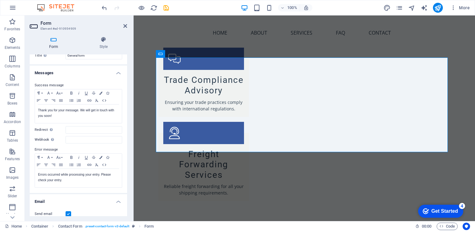
scroll to position [0, 0]
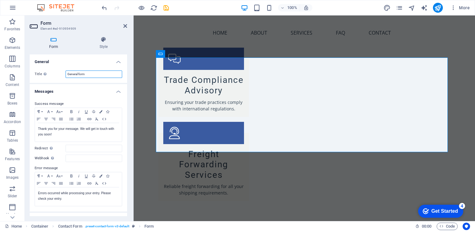
click at [93, 77] on input "General form" at bounding box center [94, 74] width 57 height 7
click at [53, 45] on h4 "Form" at bounding box center [55, 43] width 50 height 13
click at [70, 28] on h3 "Element #ed-910954909" at bounding box center [78, 29] width 74 height 6
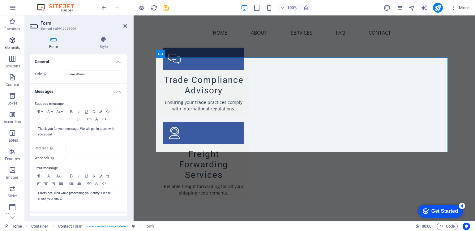
click at [11, 43] on icon "button" at bounding box center [12, 40] width 7 height 7
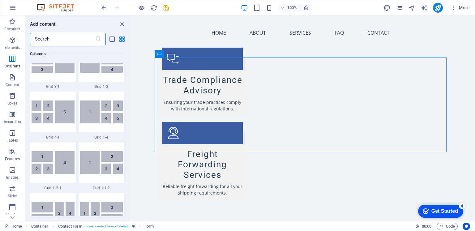
scroll to position [850, 0]
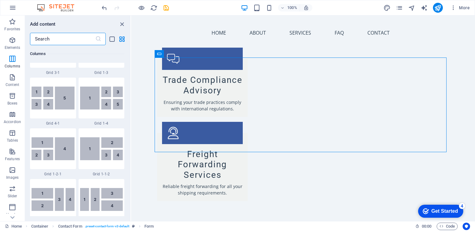
click at [51, 39] on input "text" at bounding box center [62, 39] width 65 height 12
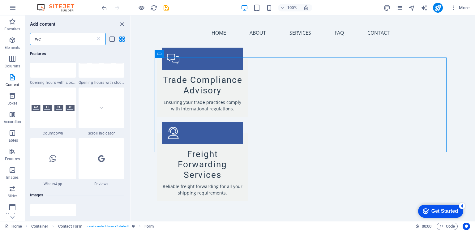
scroll to position [0, 0]
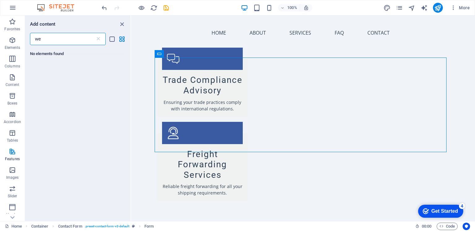
type input "w"
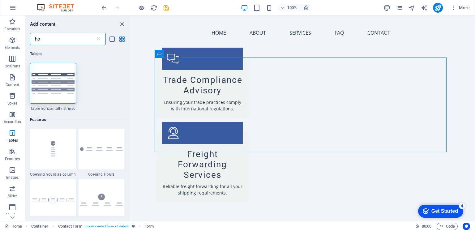
type input "h"
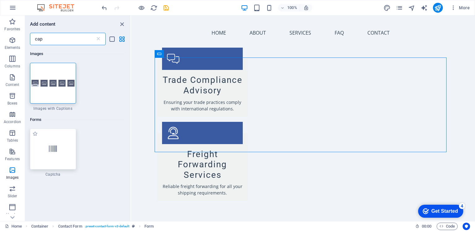
type input "cap"
click at [58, 154] on div at bounding box center [53, 149] width 46 height 41
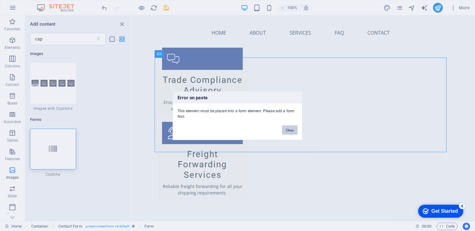
click at [290, 129] on button "Okay" at bounding box center [289, 129] width 15 height 9
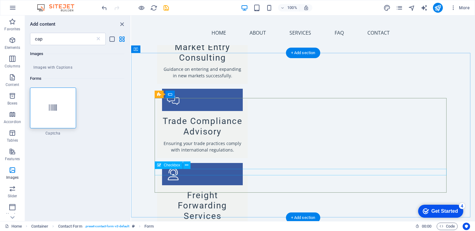
scroll to position [908, 0]
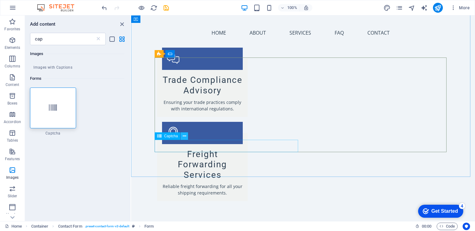
click at [185, 136] on icon at bounding box center [184, 136] width 3 height 6
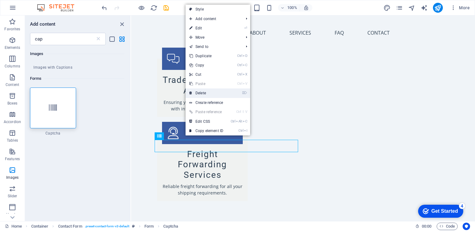
click at [208, 94] on link "⌦ Delete" at bounding box center [206, 93] width 41 height 9
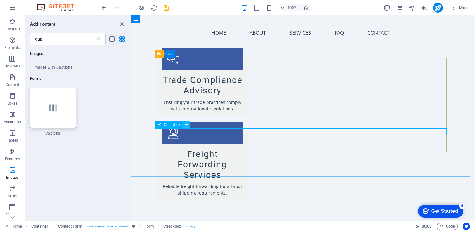
click at [186, 125] on icon at bounding box center [186, 125] width 3 height 6
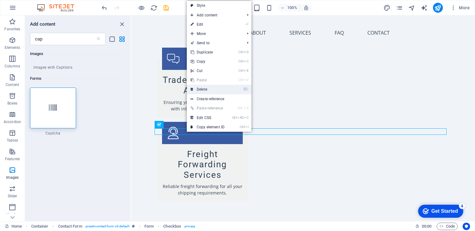
click at [202, 88] on link "⌦ Delete" at bounding box center [207, 89] width 41 height 9
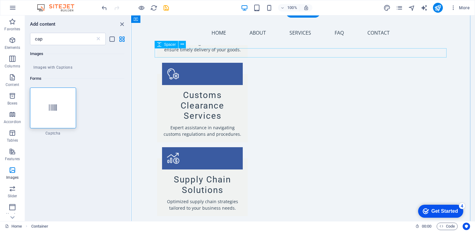
scroll to position [536, 0]
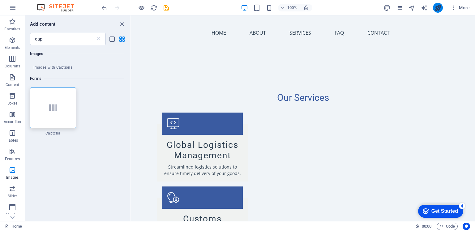
click at [0, 0] on button "publish" at bounding box center [0, 0] width 0 height 0
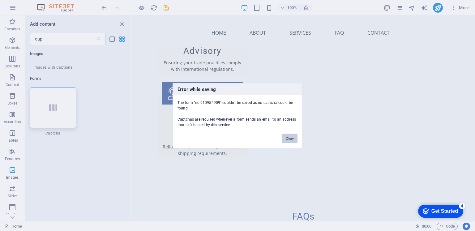
click at [285, 138] on button "Okay" at bounding box center [289, 138] width 15 height 9
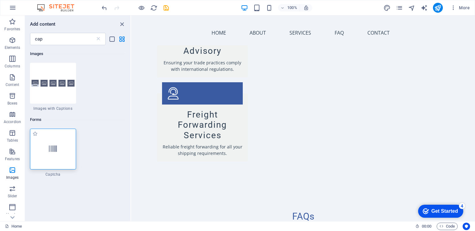
scroll to position [0, 0]
click at [41, 122] on h6 "Forms" at bounding box center [77, 119] width 94 height 7
click at [53, 176] on span "Captcha" at bounding box center [53, 174] width 46 height 5
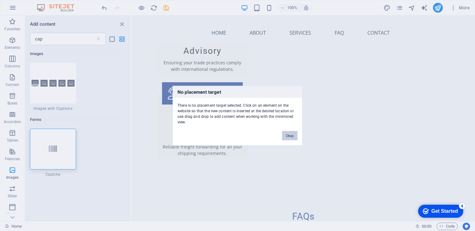
click at [292, 134] on button "Okay" at bounding box center [289, 135] width 15 height 9
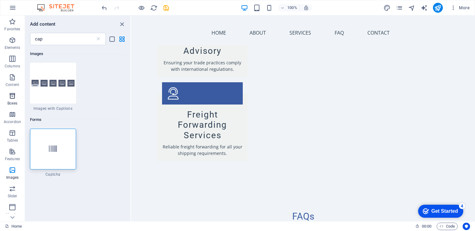
click at [12, 103] on p "Boxes" at bounding box center [12, 103] width 10 height 5
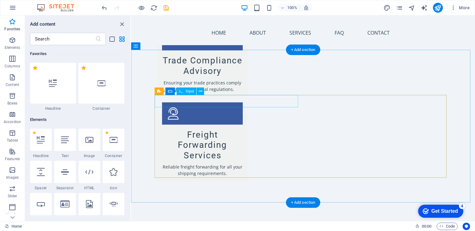
scroll to position [947, 0]
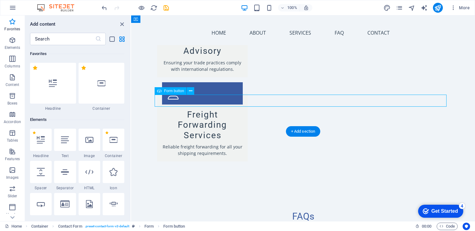
scroll to position [865, 0]
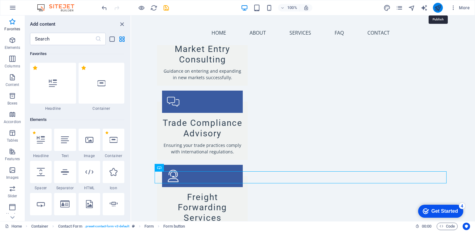
click at [441, 6] on icon "publish" at bounding box center [438, 7] width 7 height 7
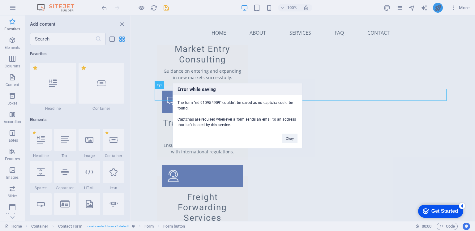
scroll to position [947, 0]
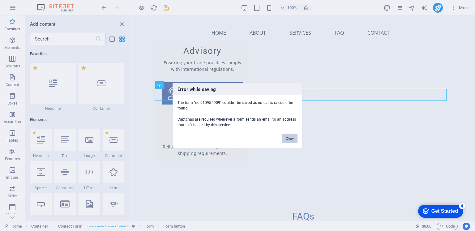
drag, startPoint x: 288, startPoint y: 139, endPoint x: 293, endPoint y: 139, distance: 5.0
click at [293, 139] on button "Okay" at bounding box center [289, 138] width 15 height 9
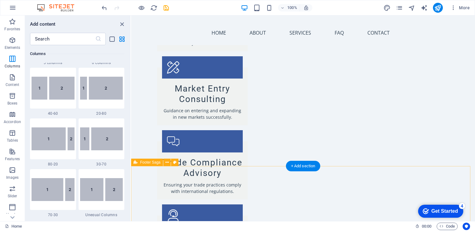
scroll to position [908, 0]
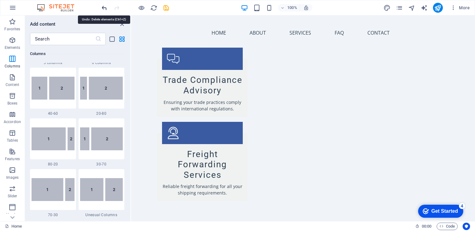
click at [104, 9] on icon "undo" at bounding box center [104, 7] width 7 height 7
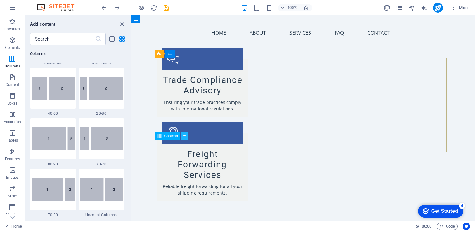
click at [184, 136] on icon at bounding box center [184, 136] width 3 height 6
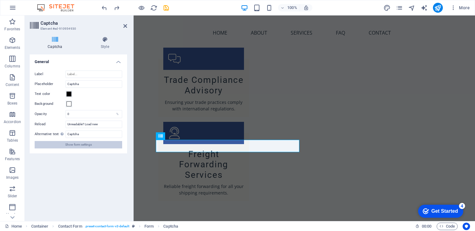
click at [69, 145] on span "Show form settings" at bounding box center [78, 144] width 27 height 7
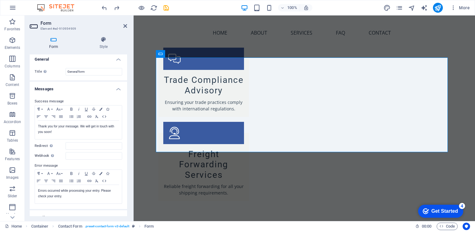
scroll to position [0, 0]
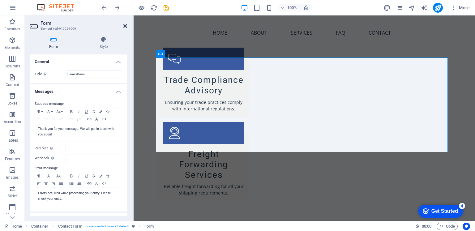
click at [124, 26] on icon at bounding box center [125, 26] width 4 height 5
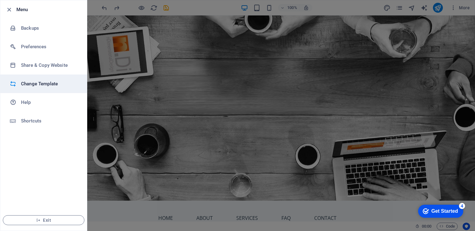
click at [35, 87] on h6 "Change Template" at bounding box center [49, 83] width 57 height 7
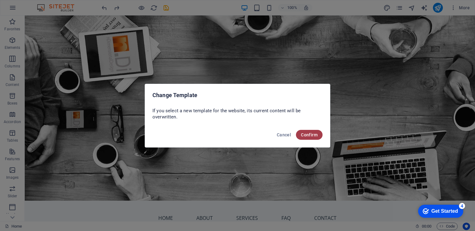
click at [308, 136] on span "Confirm" at bounding box center [309, 134] width 17 height 5
